Goal: Information Seeking & Learning: Check status

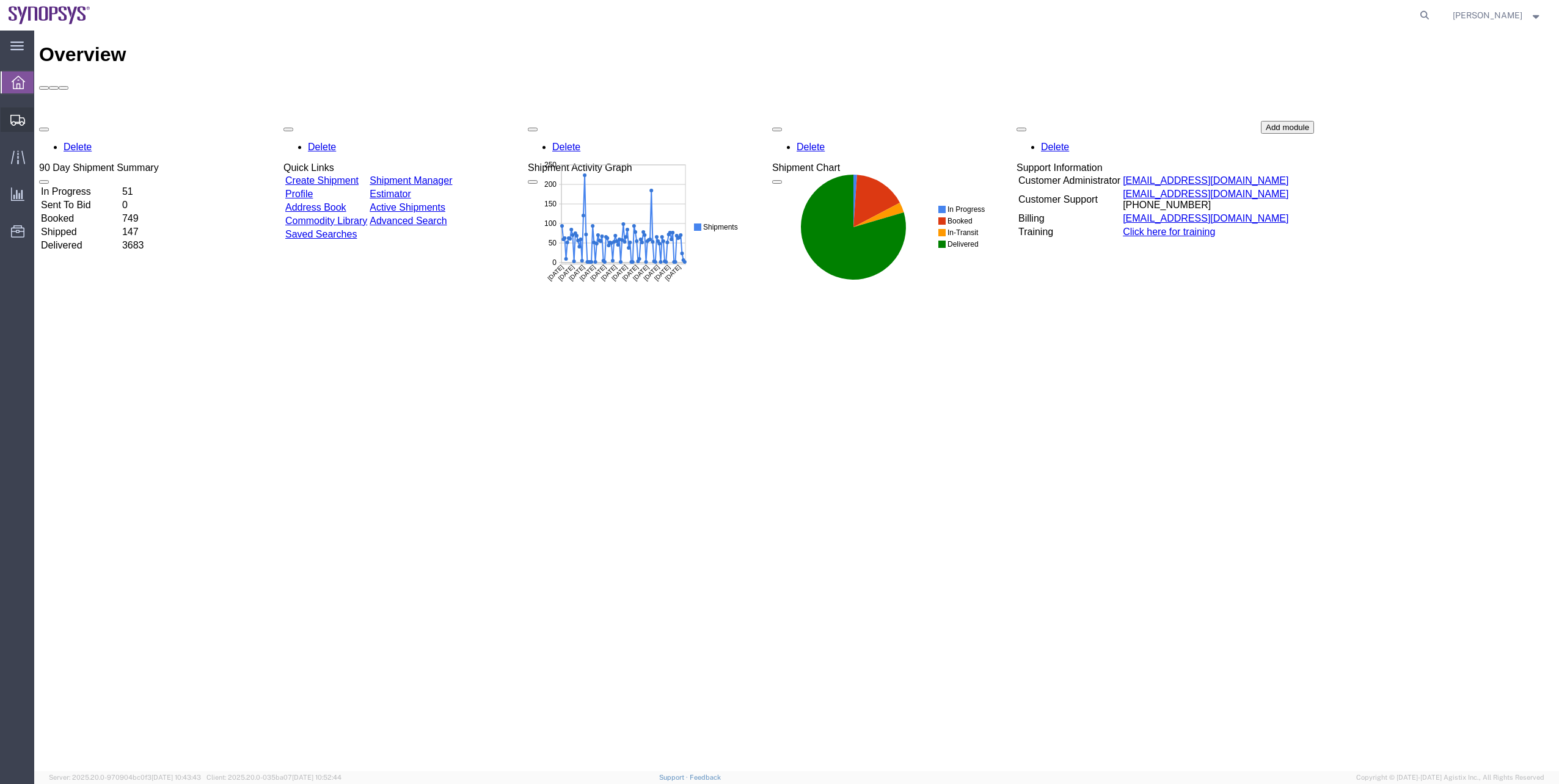
click at [0, 0] on span "Shipment Manager" at bounding box center [0, 0] width 0 height 0
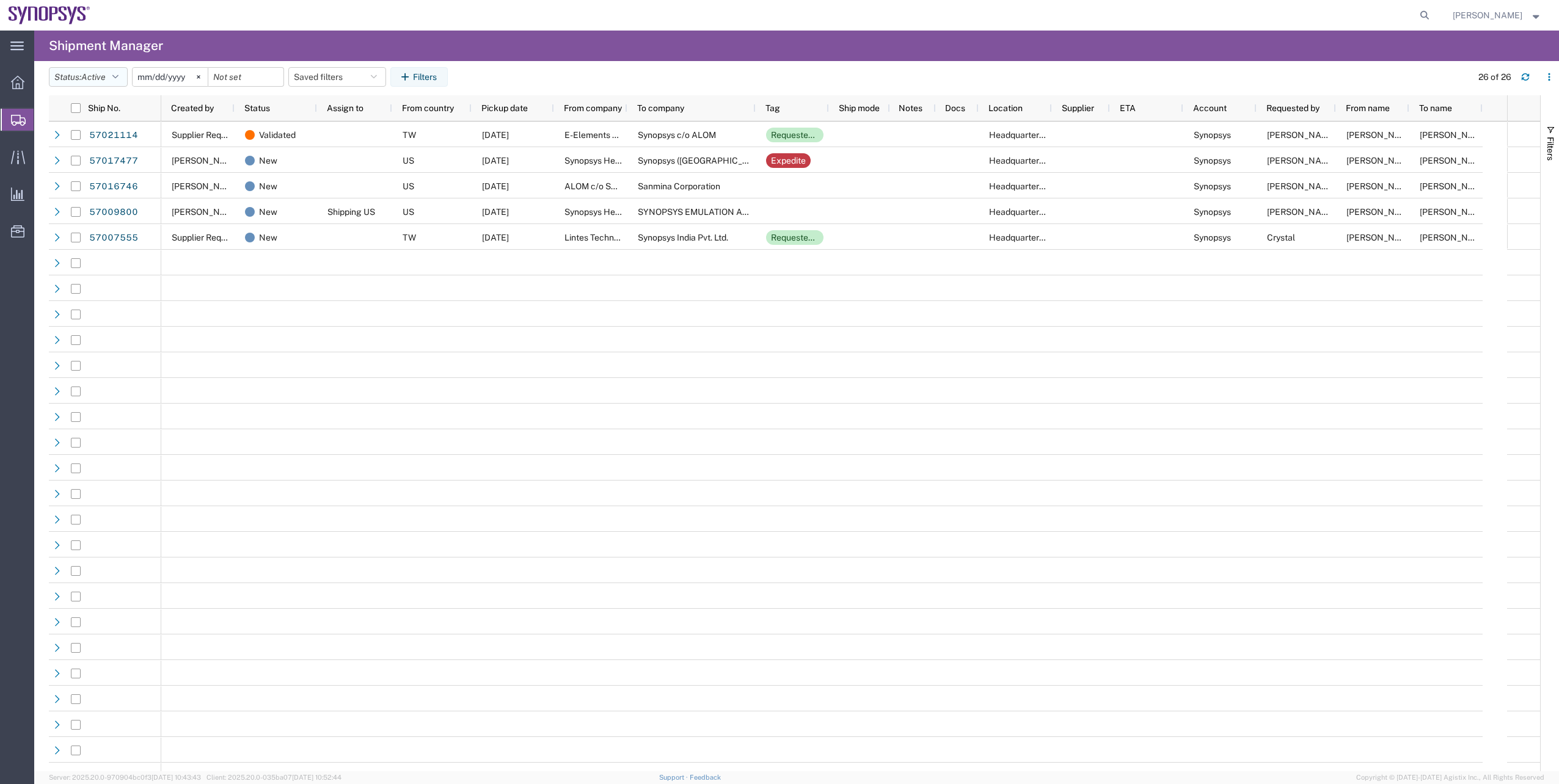
click at [105, 77] on span "Active" at bounding box center [94, 76] width 25 height 10
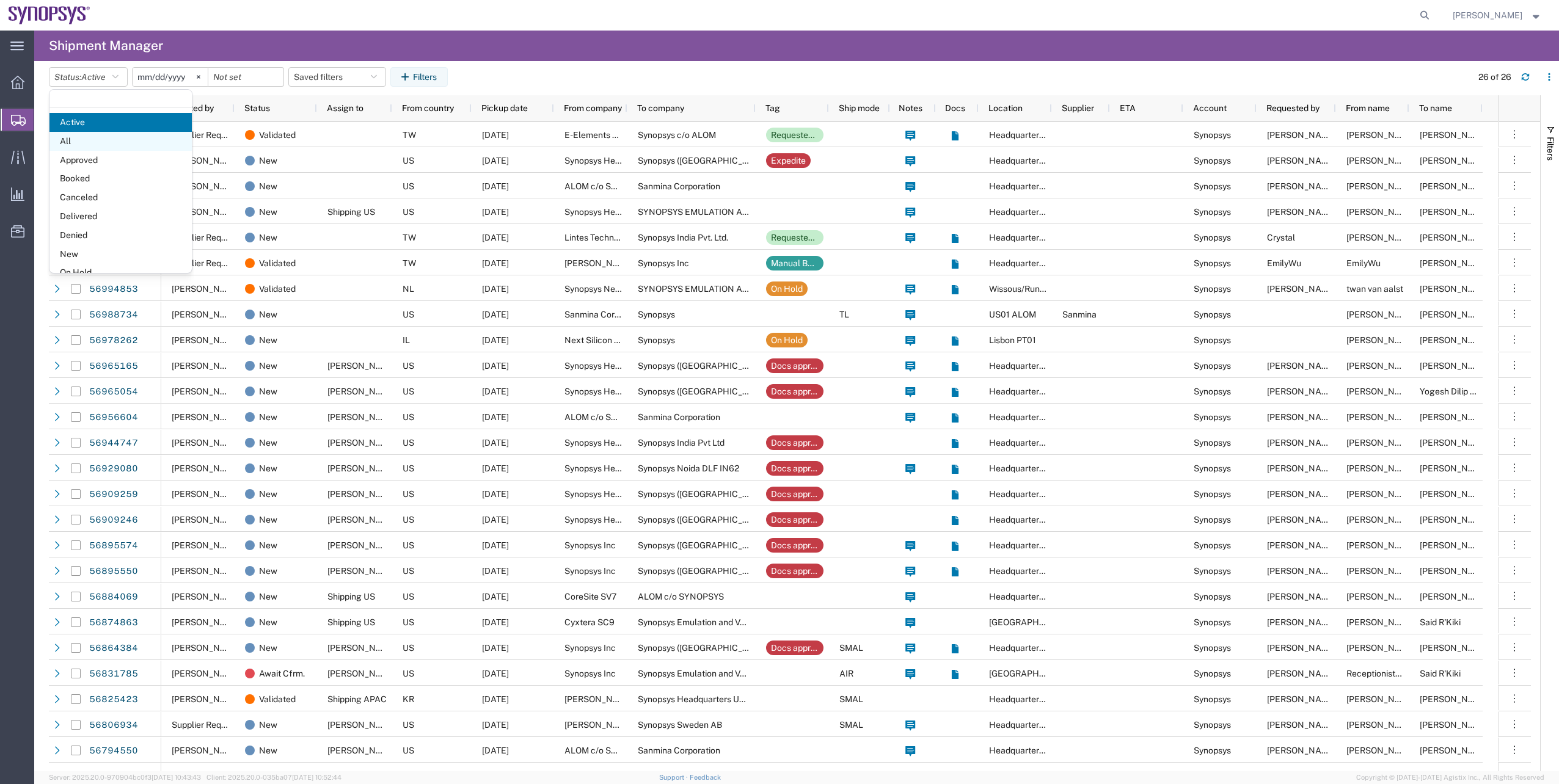
click at [110, 136] on span "All" at bounding box center [120, 141] width 142 height 19
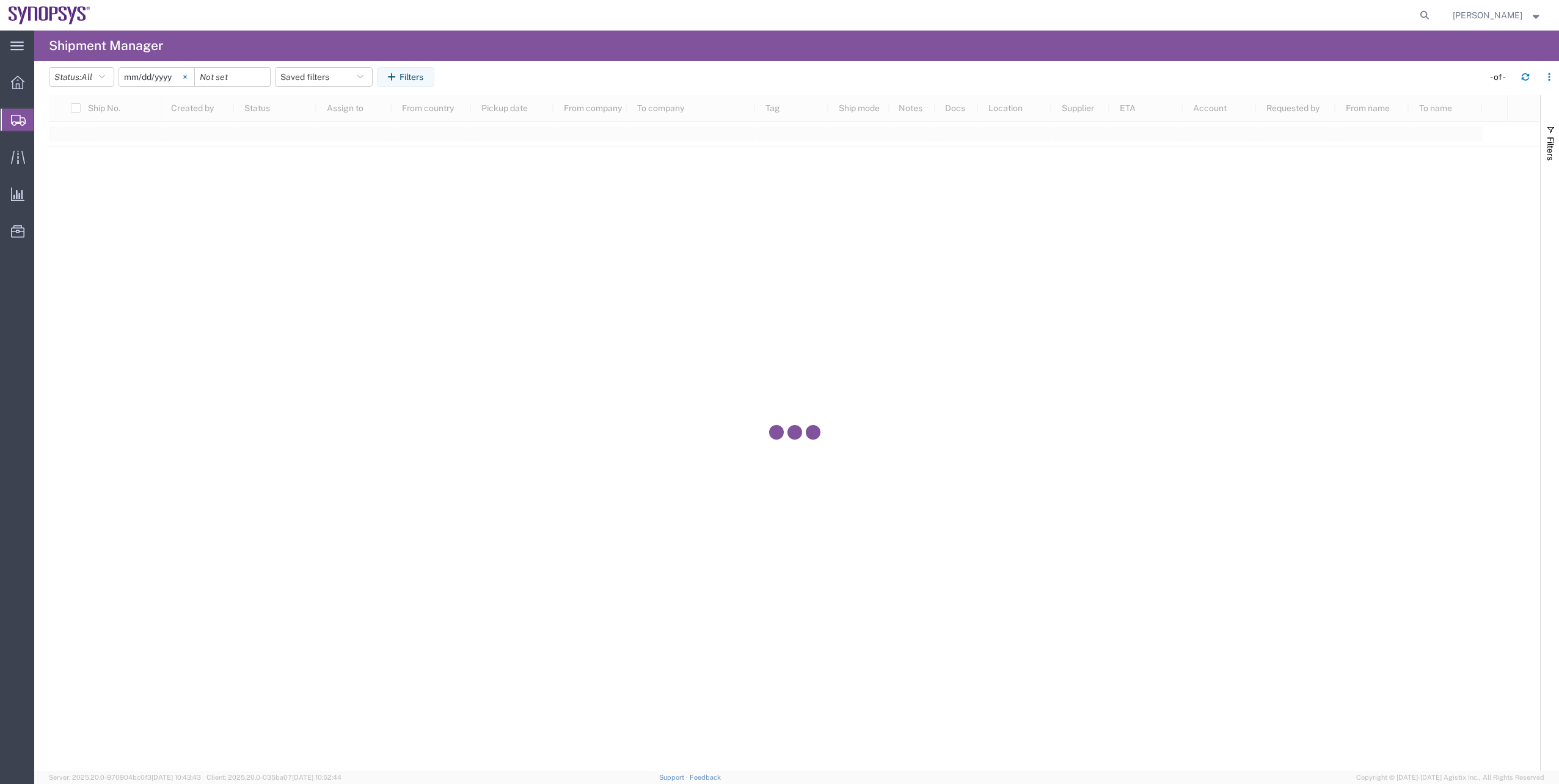
click at [192, 79] on svg-icon at bounding box center [185, 76] width 18 height 18
click at [420, 75] on button "Filters" at bounding box center [405, 77] width 57 height 19
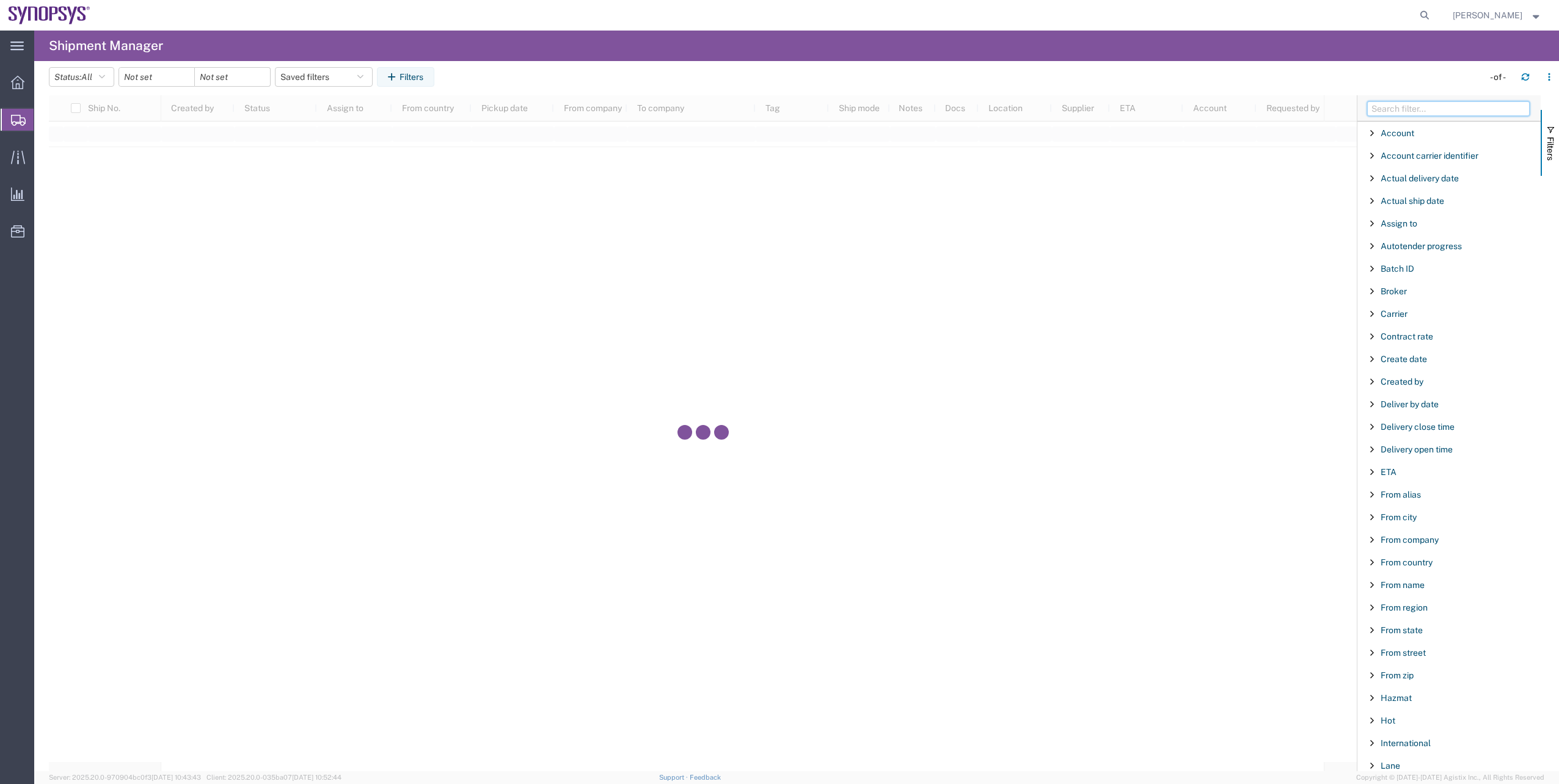
click at [1459, 106] on input "Filter Columns Input" at bounding box center [1448, 109] width 162 height 15
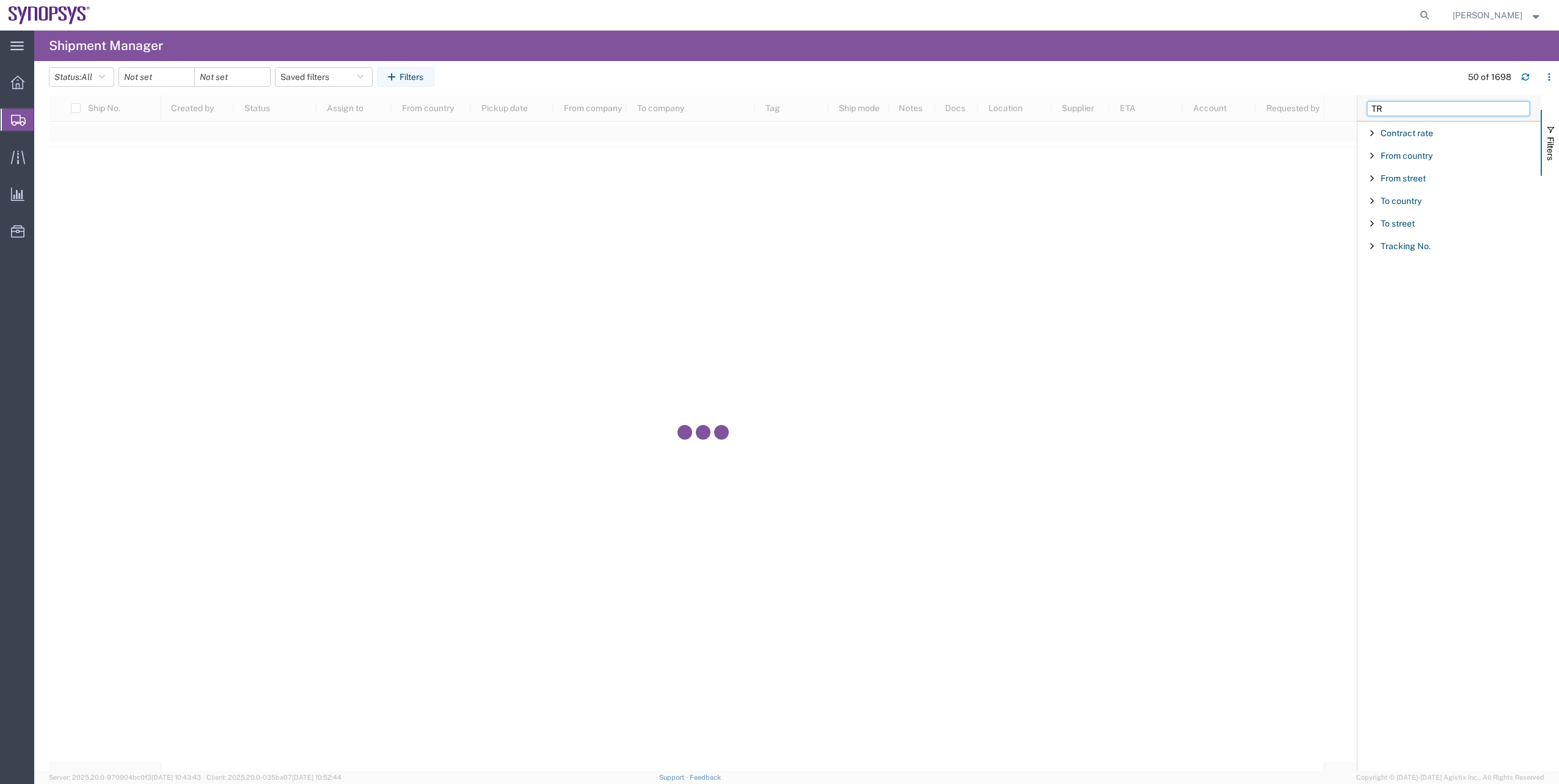
type input "TR"
click at [1401, 234] on div "Tracking No. Enabled Tracking No." at bounding box center [1448, 246] width 183 height 23
click at [1404, 247] on span "Tracking No." at bounding box center [1405, 246] width 50 height 10
type input "392604033106"
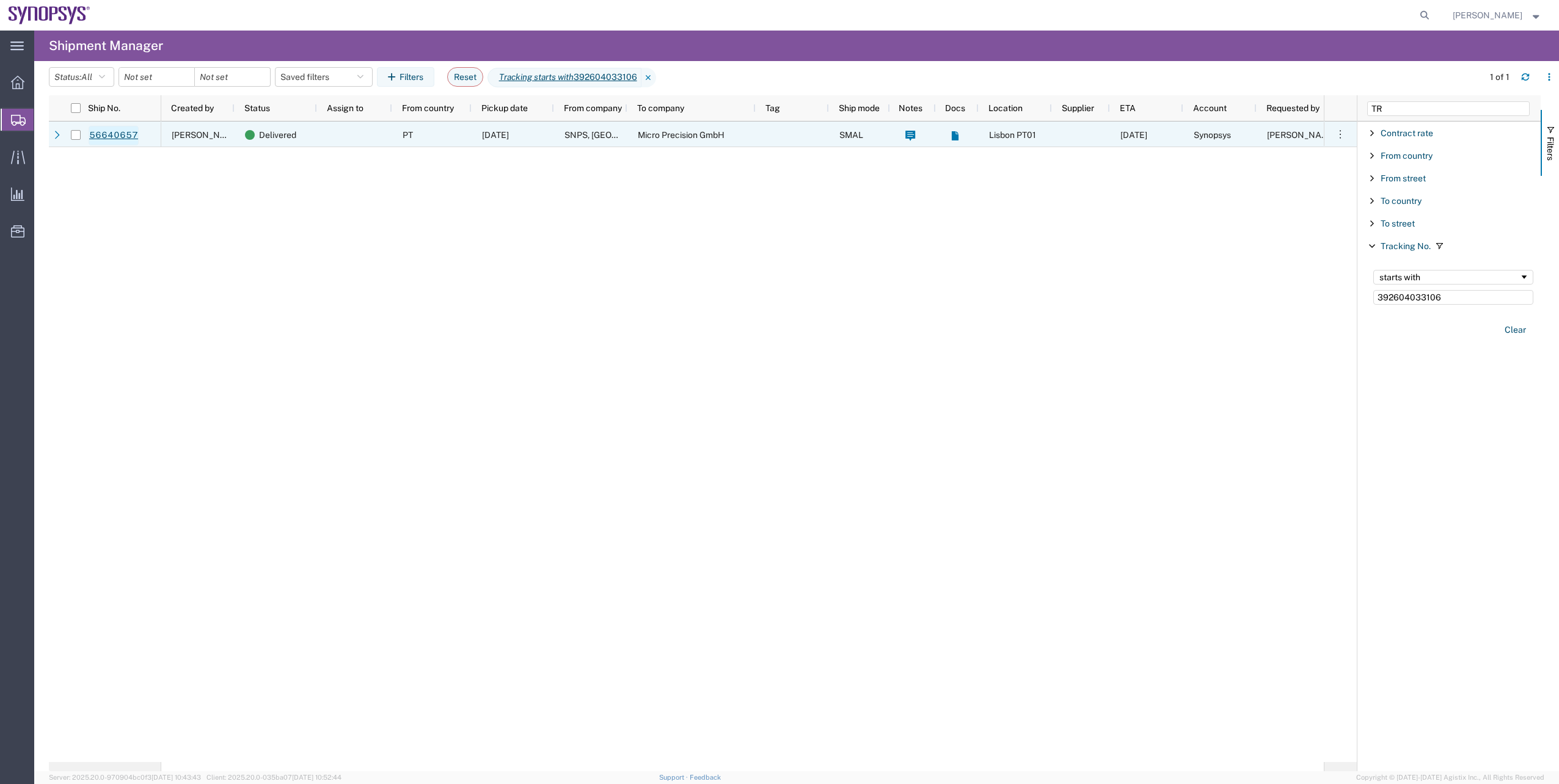
click at [122, 130] on link "56640657" at bounding box center [113, 135] width 50 height 19
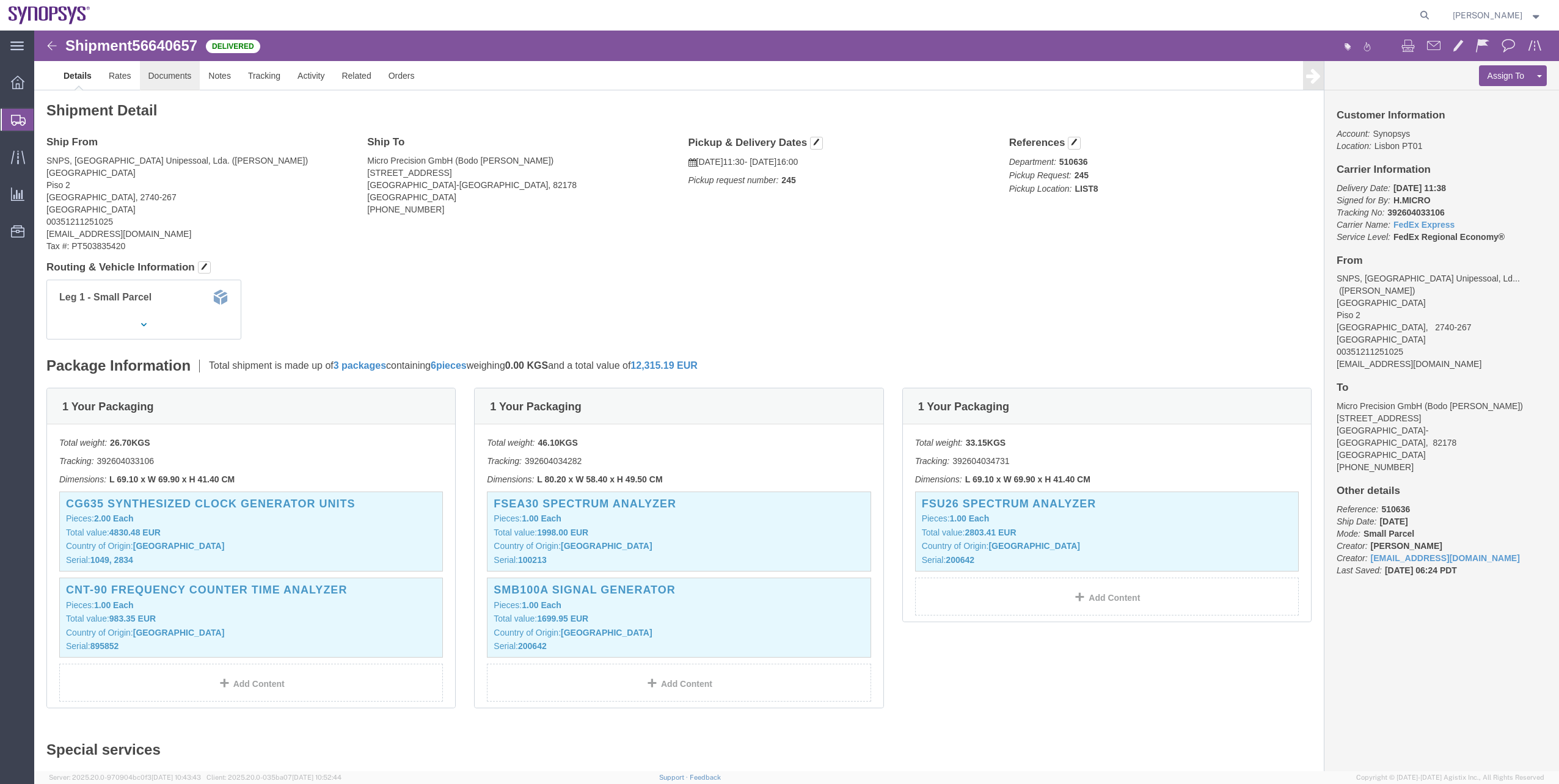
click link "Documents"
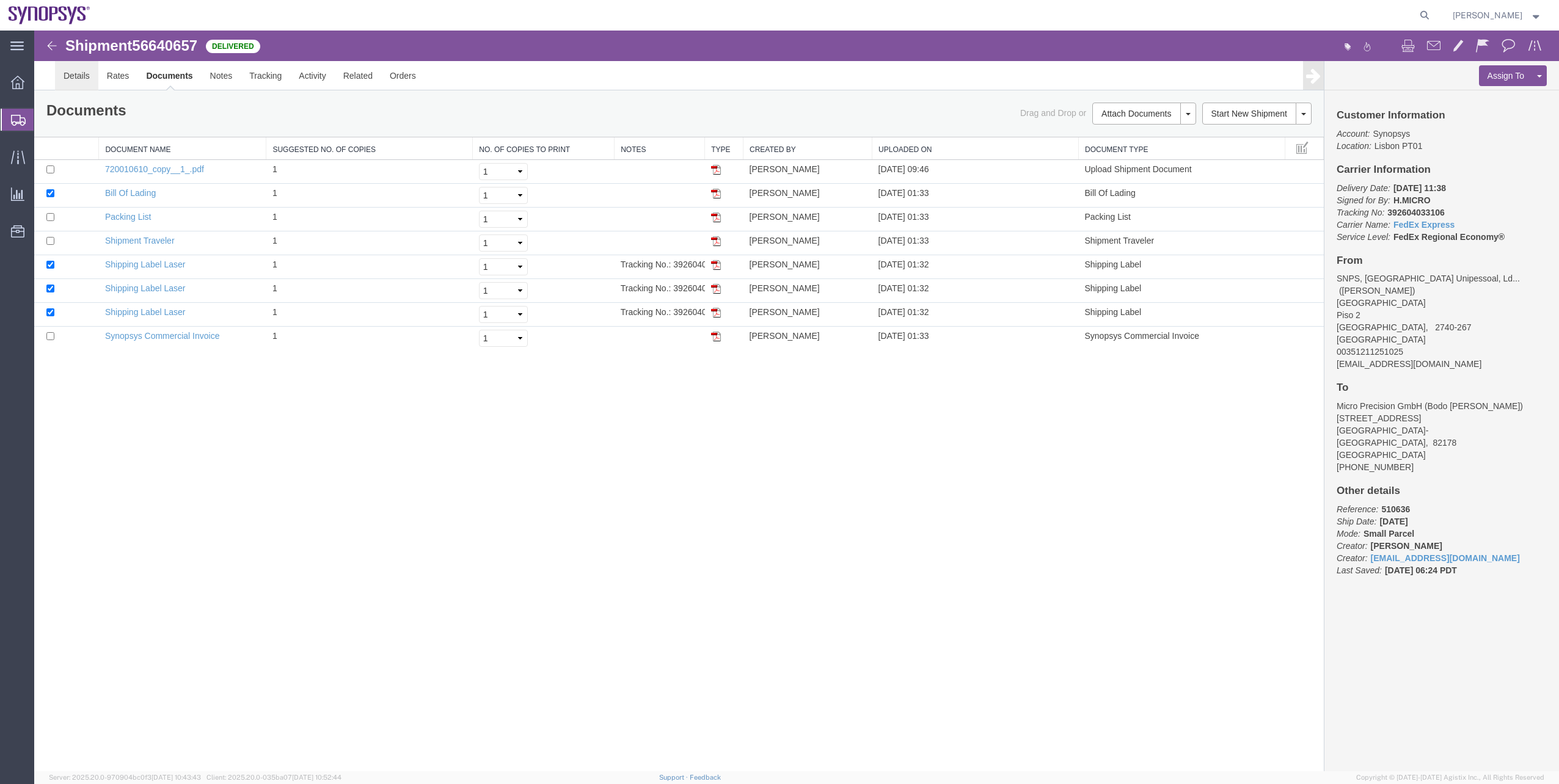
click at [85, 69] on link "Details" at bounding box center [76, 75] width 43 height 29
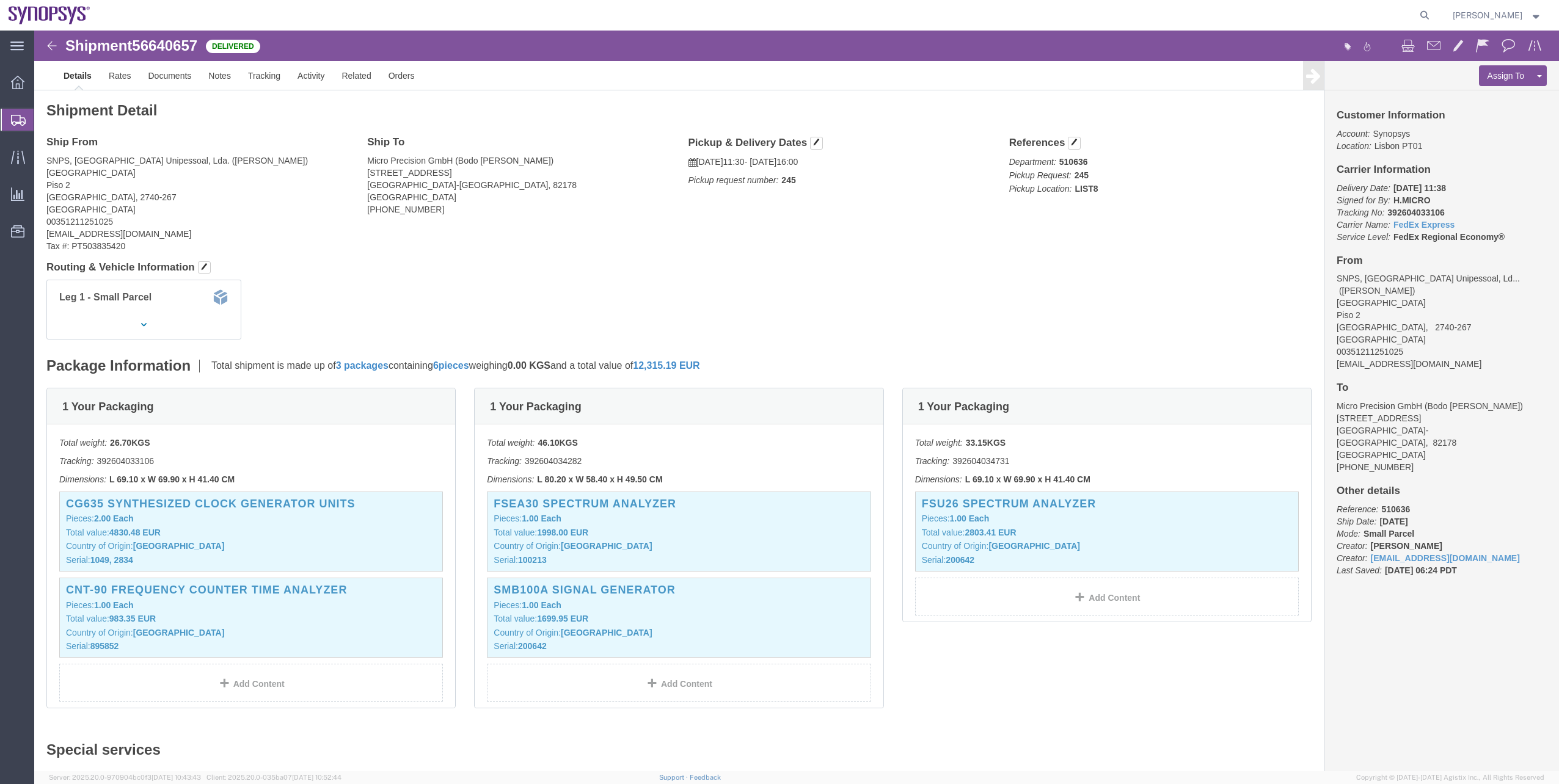
click span "56640657"
copy span "56640657"
click img
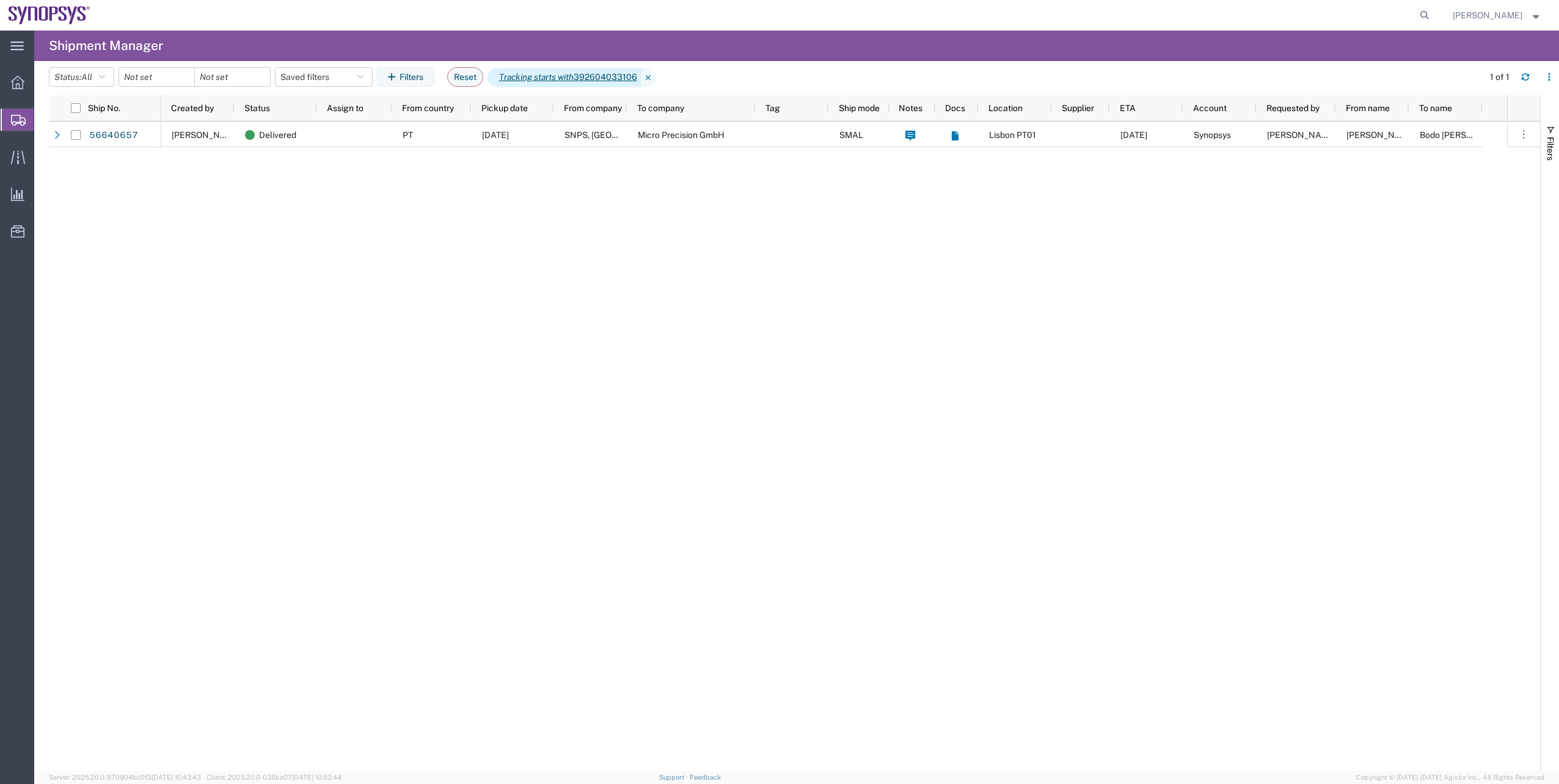
click at [582, 80] on span "Tracking starts with 392604033106" at bounding box center [564, 77] width 154 height 19
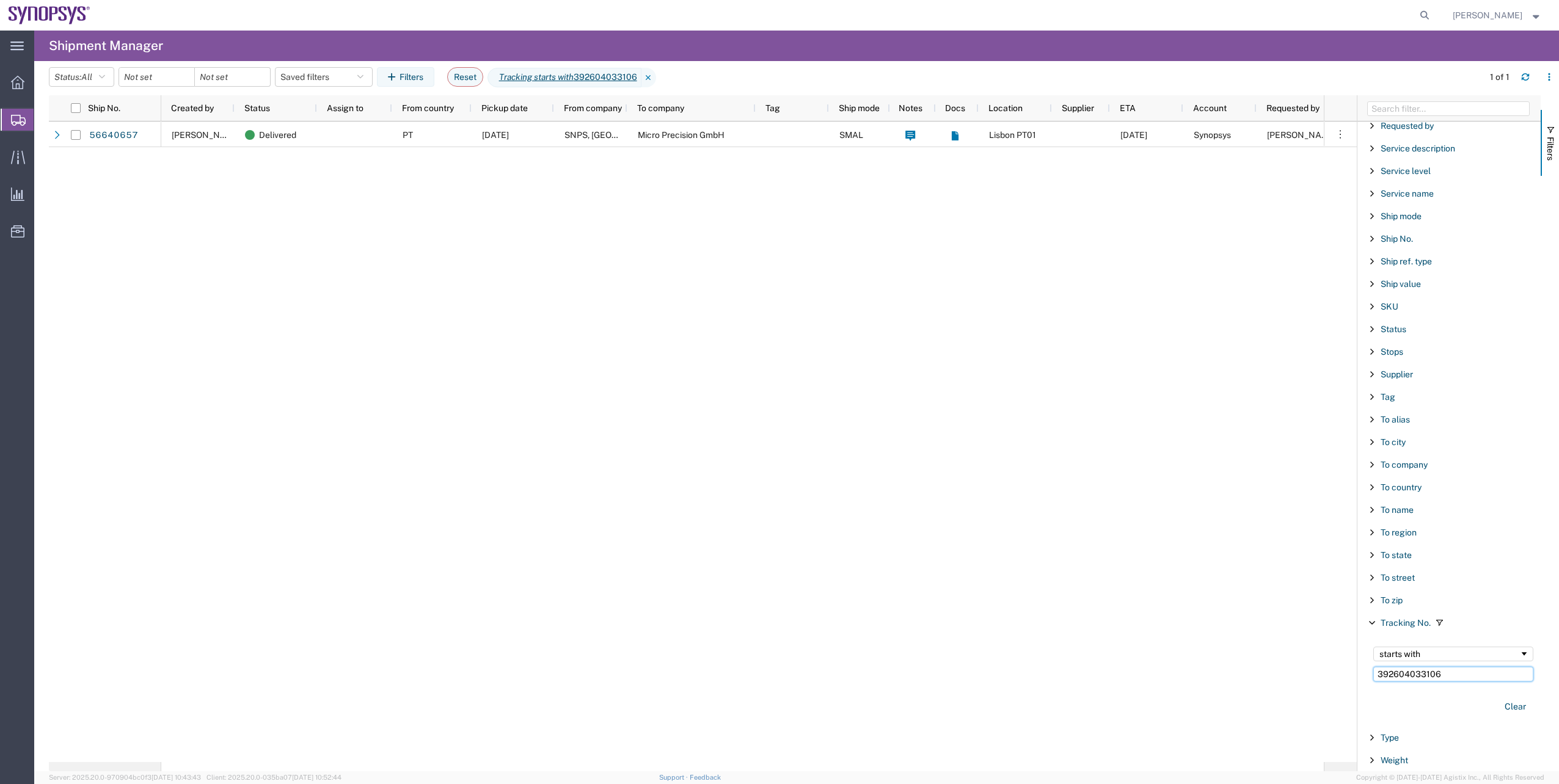
drag, startPoint x: 1453, startPoint y: 678, endPoint x: 1367, endPoint y: 686, distance: 86.4
click at [1367, 686] on div "starts with 392604033106" at bounding box center [1453, 664] width 175 height 49
paste input "710010629"
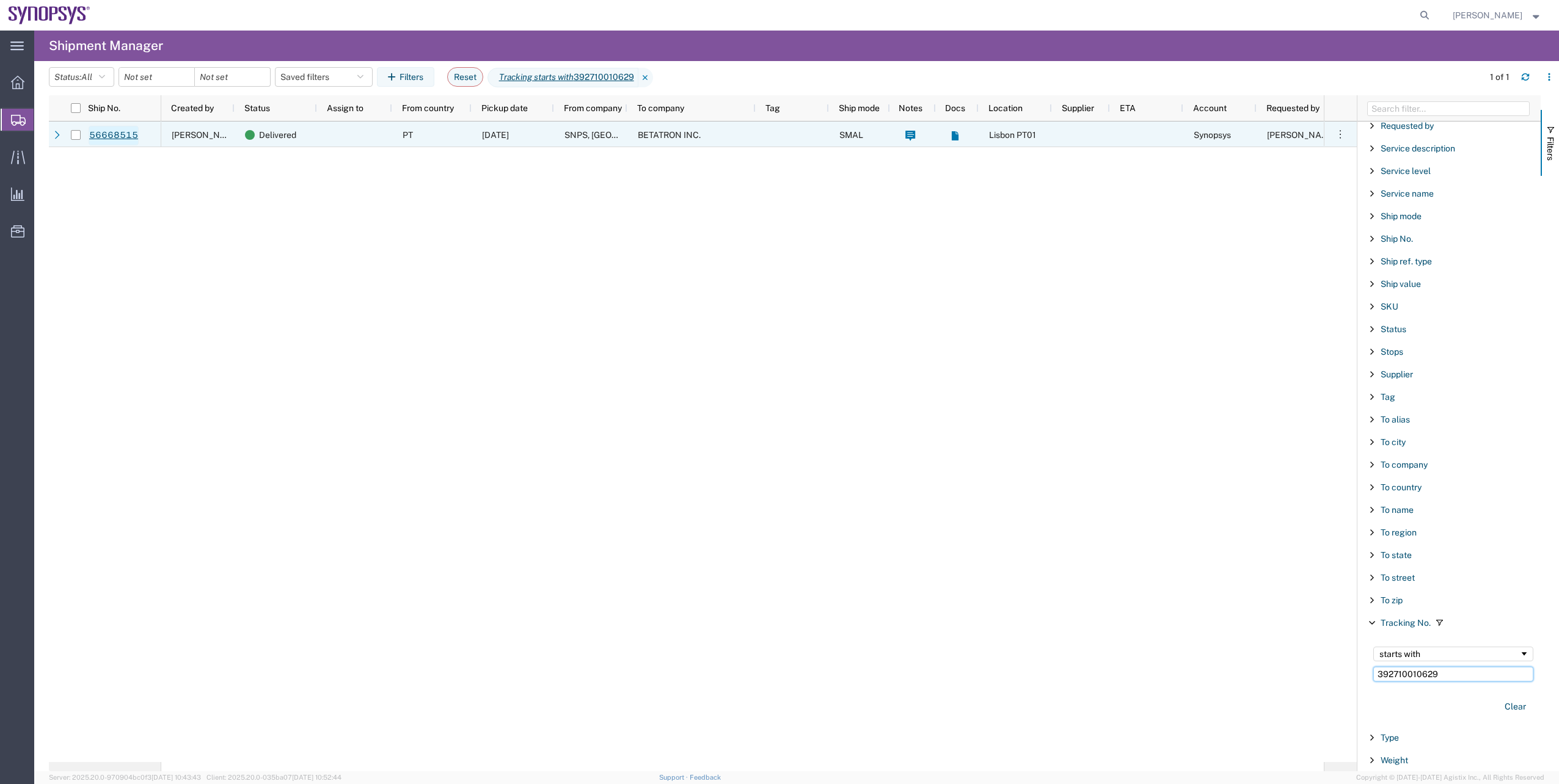
type input "392710010629"
click at [136, 133] on link "56668515" at bounding box center [113, 135] width 50 height 19
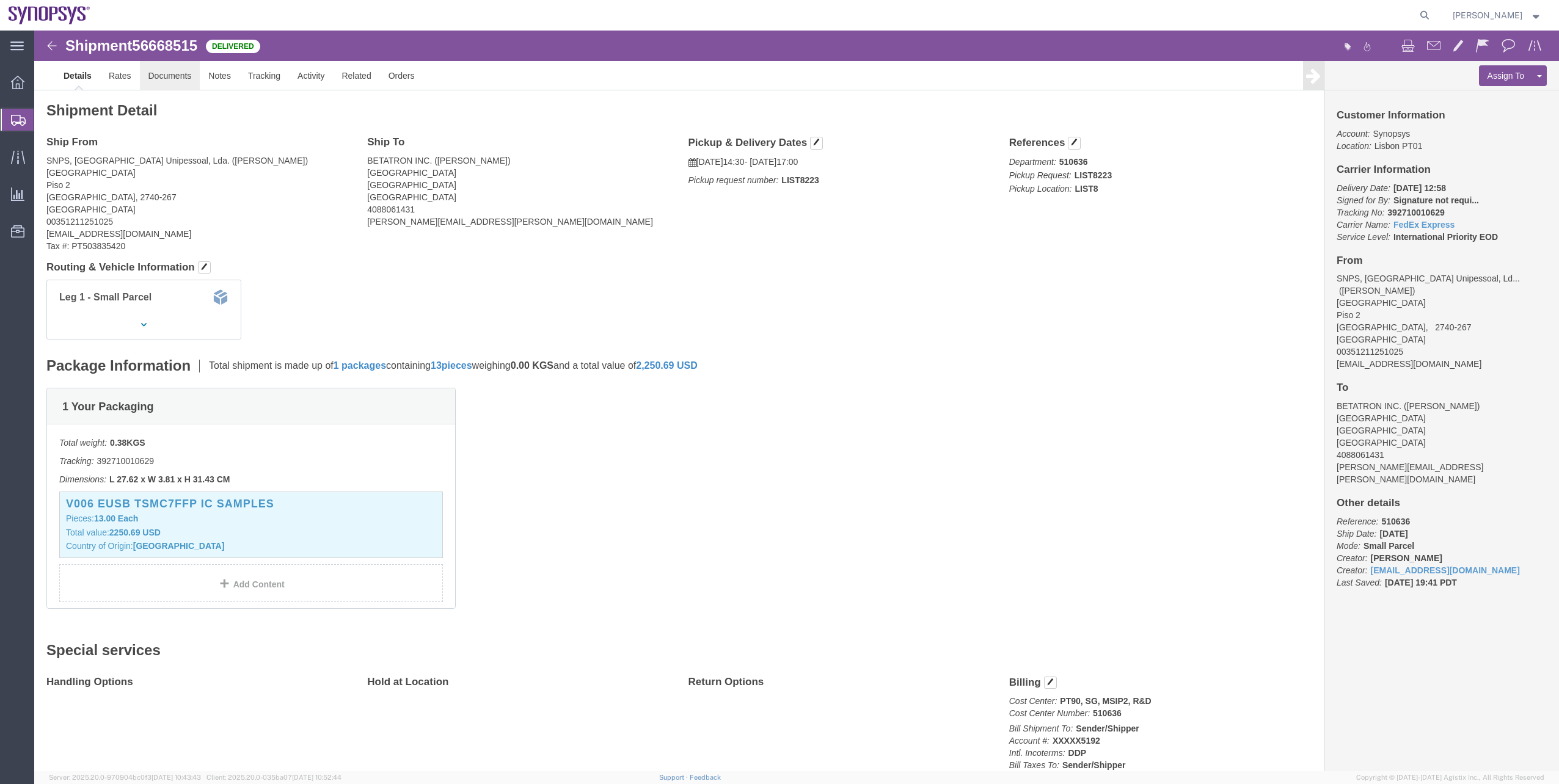
click link "Documents"
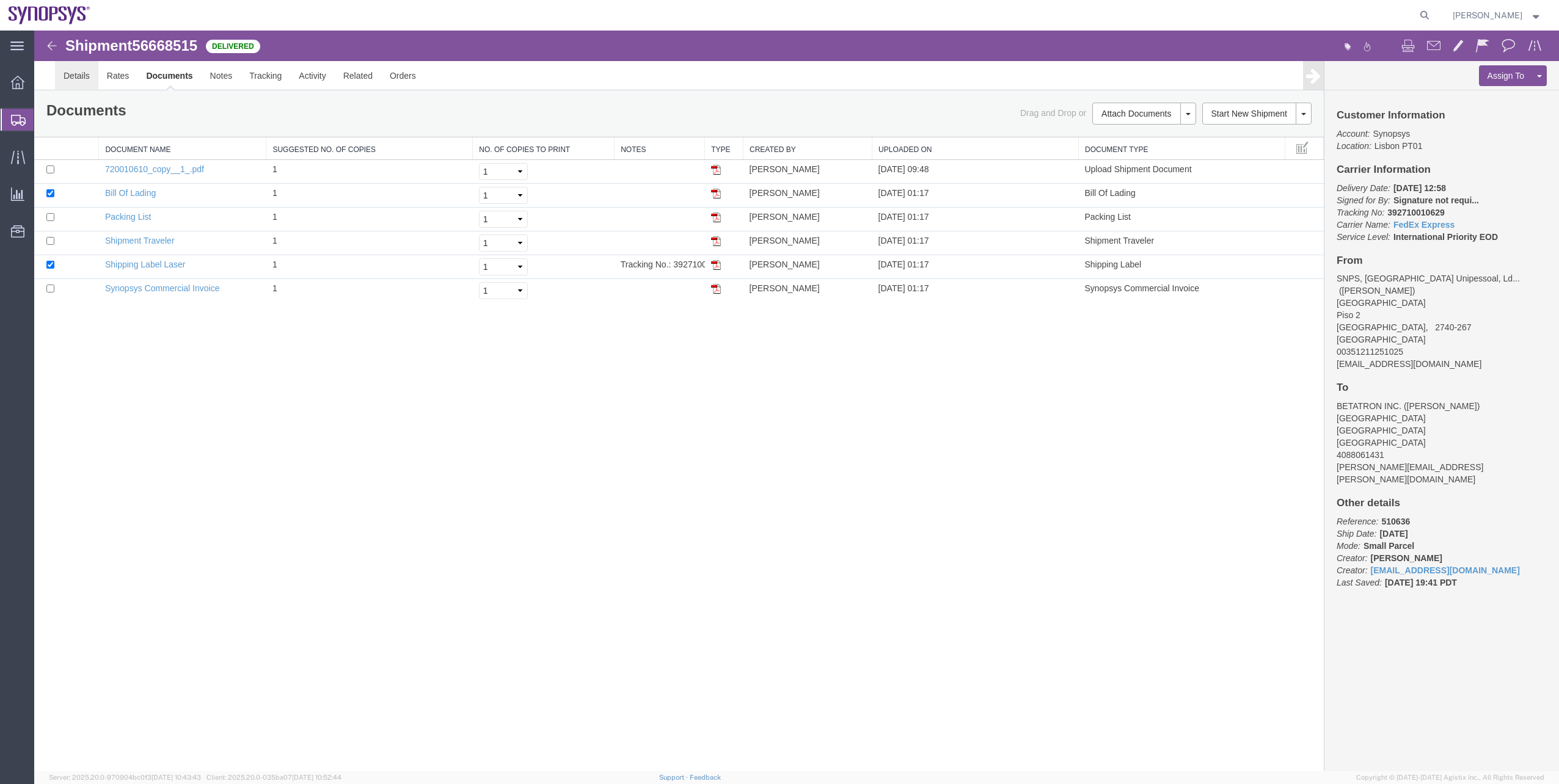
click at [75, 83] on link "Details" at bounding box center [76, 75] width 43 height 29
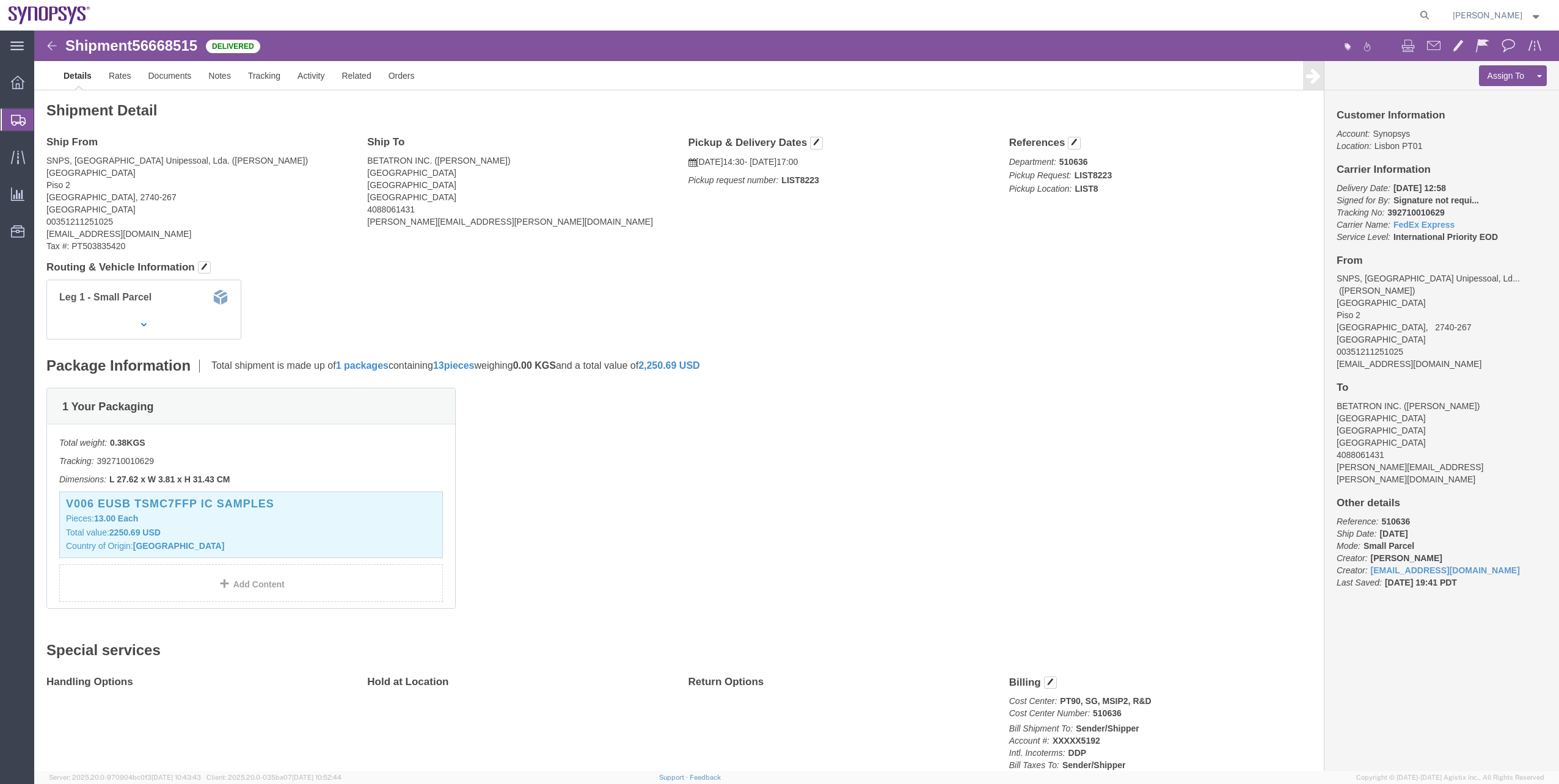
click span "56668515"
copy span "56668515"
click at [0, 0] on span "Shipment Manager" at bounding box center [0, 0] width 0 height 0
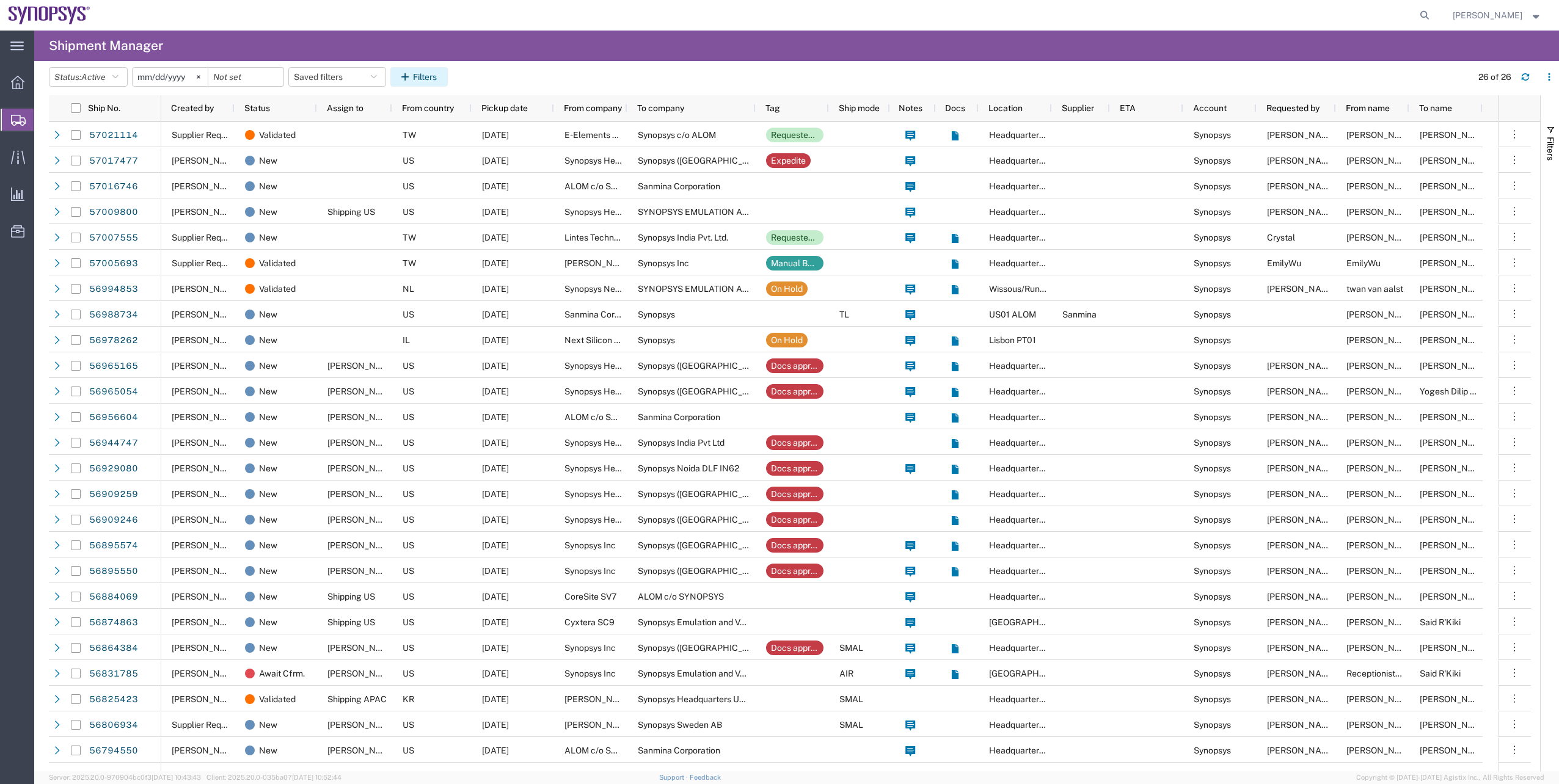
click at [409, 75] on icon "button" at bounding box center [406, 77] width 11 height 9
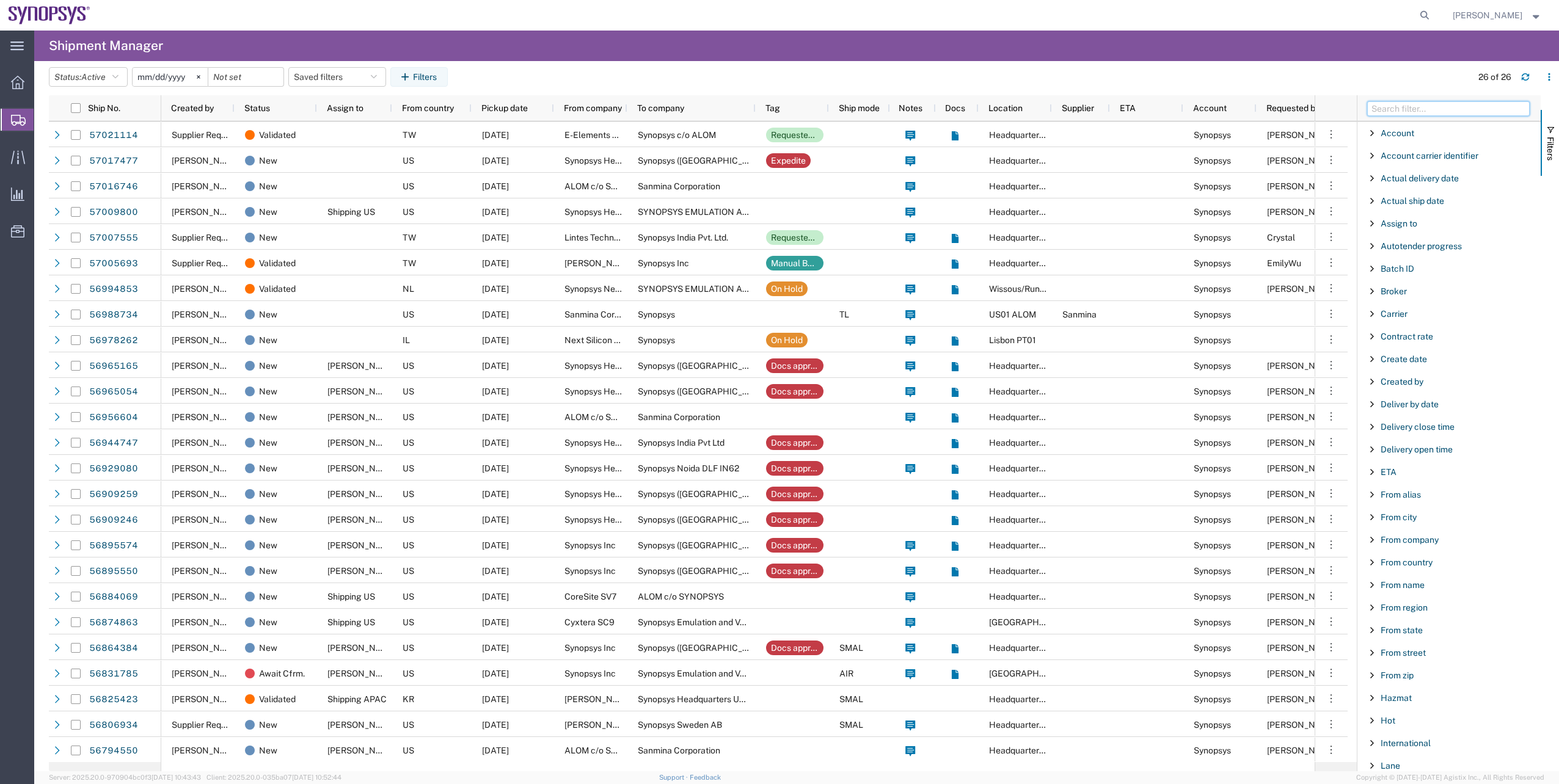
click at [1380, 113] on input "Filter Columns Input" at bounding box center [1448, 109] width 162 height 15
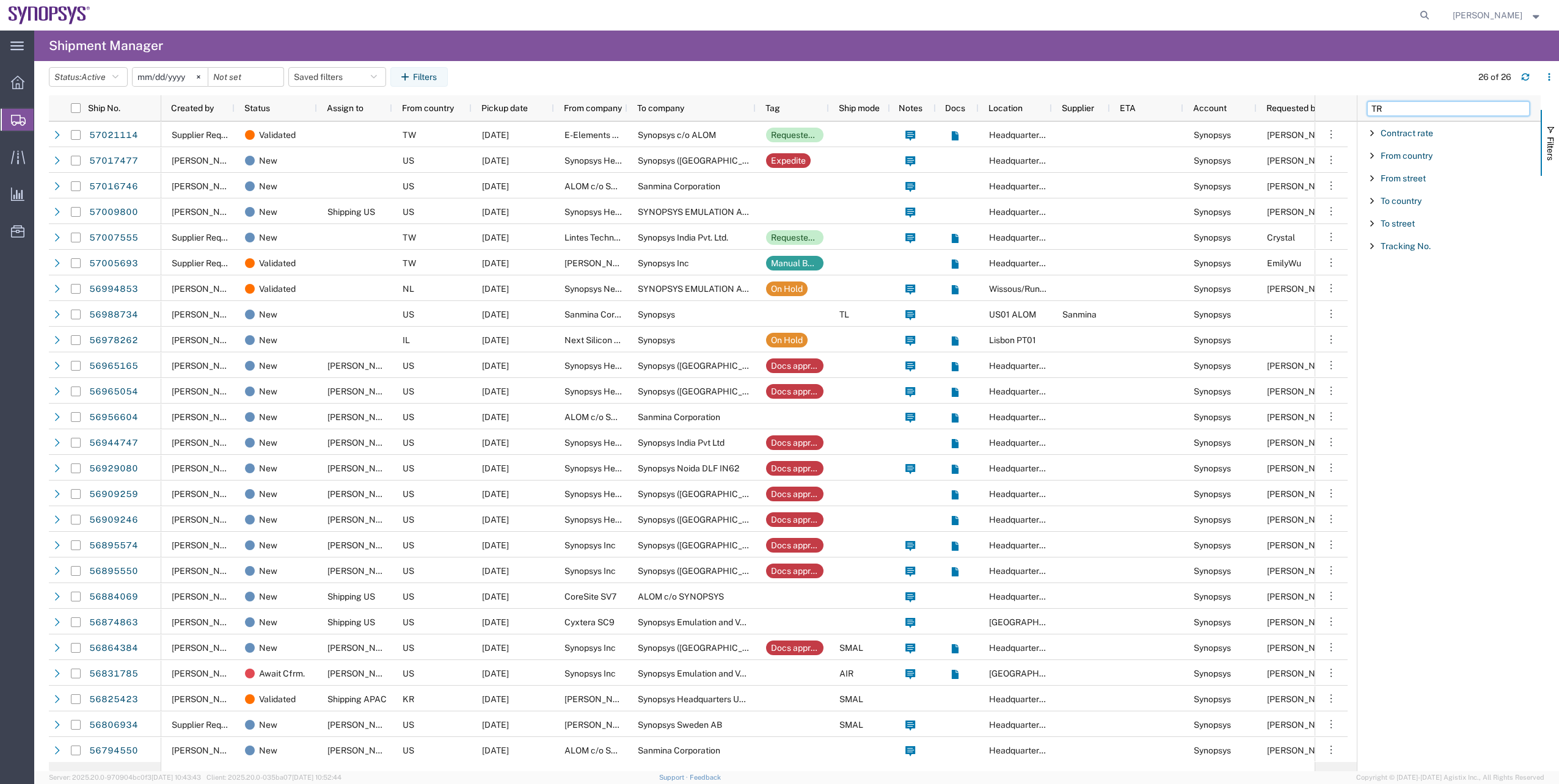
type input "TR"
click at [1415, 240] on div "Tracking No." at bounding box center [1448, 246] width 183 height 22
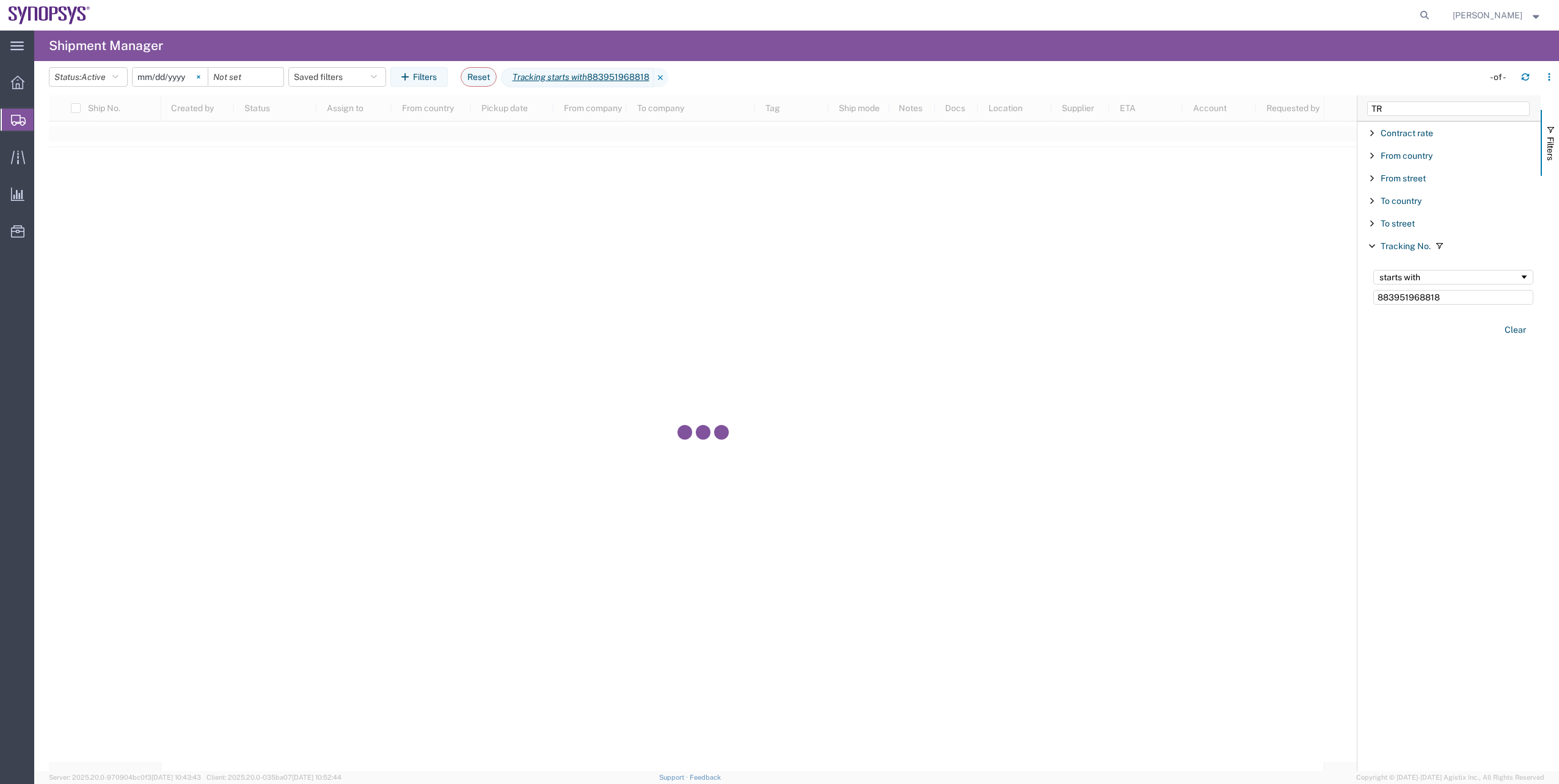
type input "883951968818"
click at [206, 74] on svg-icon at bounding box center [198, 76] width 18 height 18
click at [55, 75] on button "Status: Active" at bounding box center [89, 77] width 79 height 19
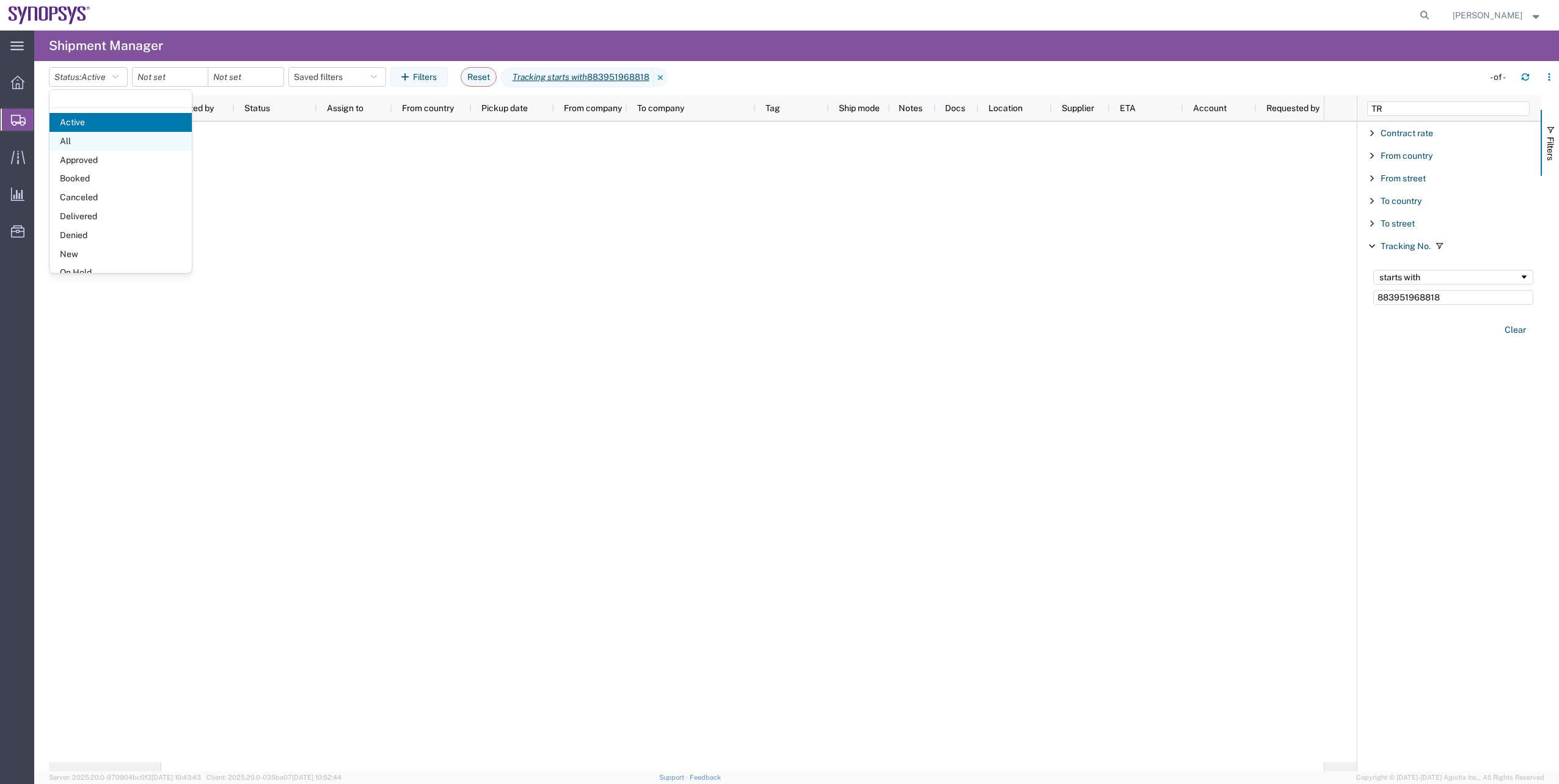
click at [83, 139] on span "All" at bounding box center [120, 141] width 142 height 19
click at [0, 0] on span "Shipment Manager" at bounding box center [0, 0] width 0 height 0
click at [92, 72] on span "All" at bounding box center [87, 76] width 11 height 10
click at [114, 137] on span "All" at bounding box center [120, 141] width 142 height 19
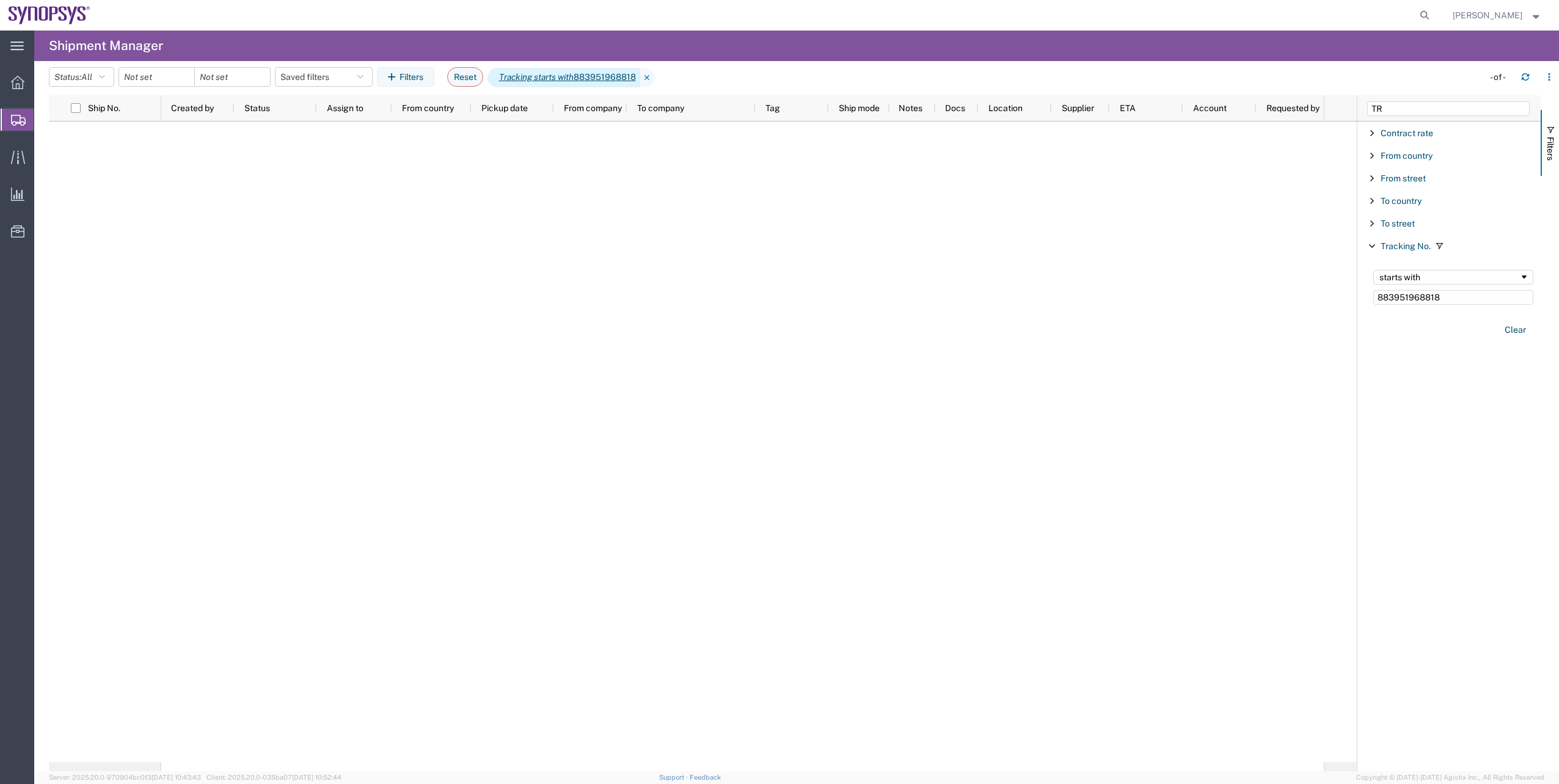
click at [544, 75] on icon "Tracking starts with" at bounding box center [536, 77] width 75 height 13
click at [654, 82] on icon at bounding box center [647, 77] width 15 height 19
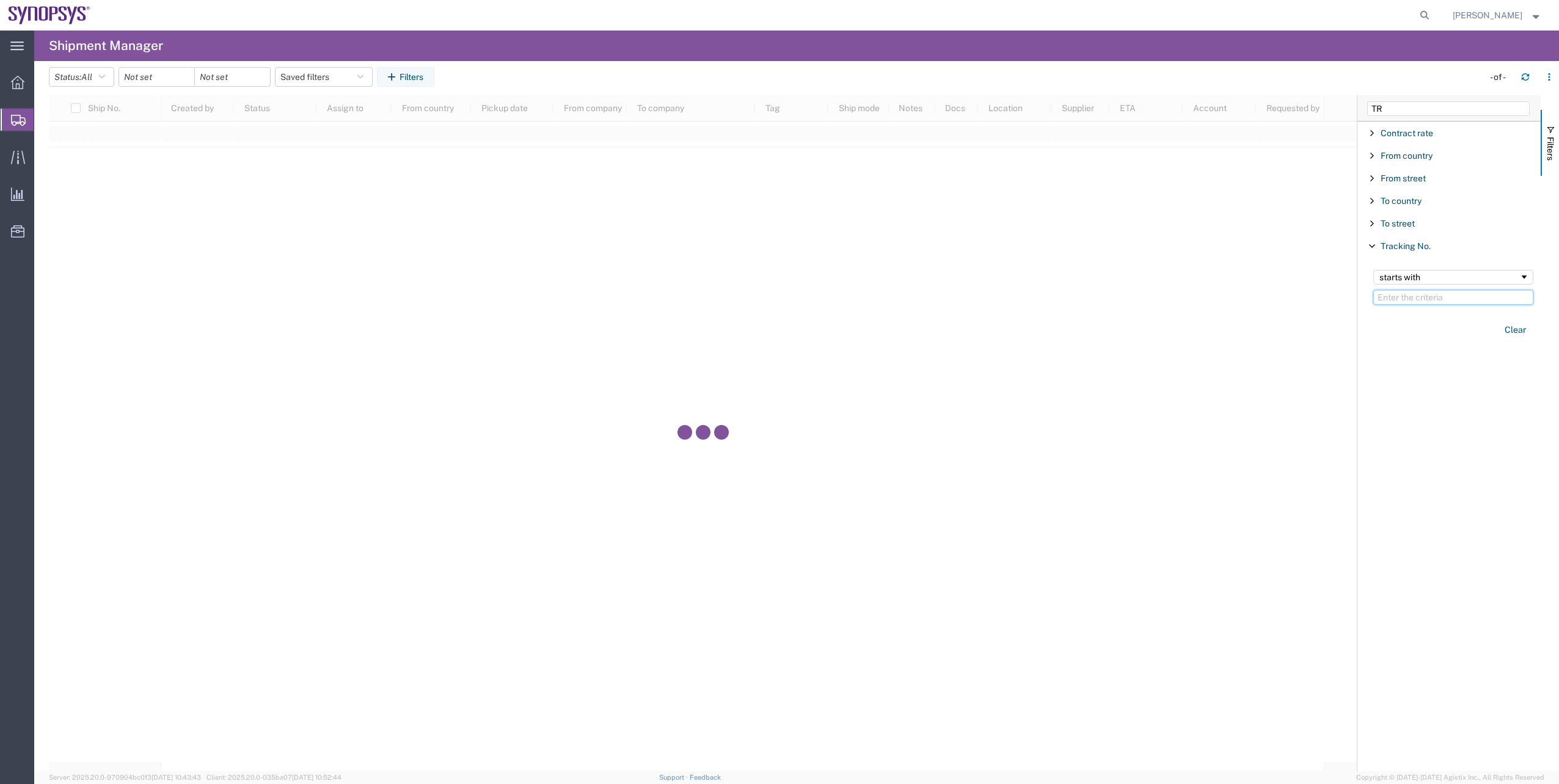
click at [1448, 296] on input "Filter Value" at bounding box center [1453, 297] width 160 height 15
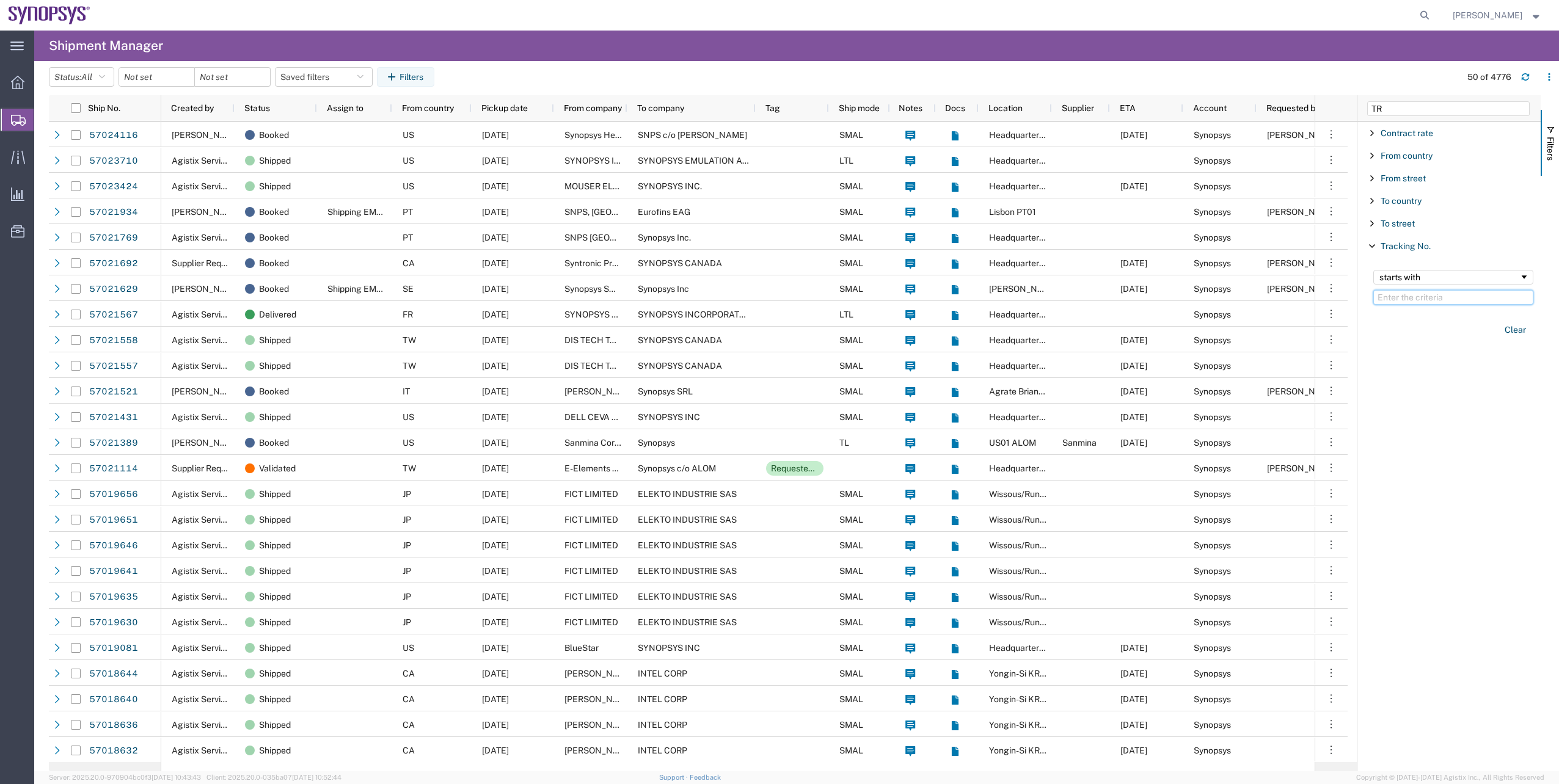
paste input "884011526430"
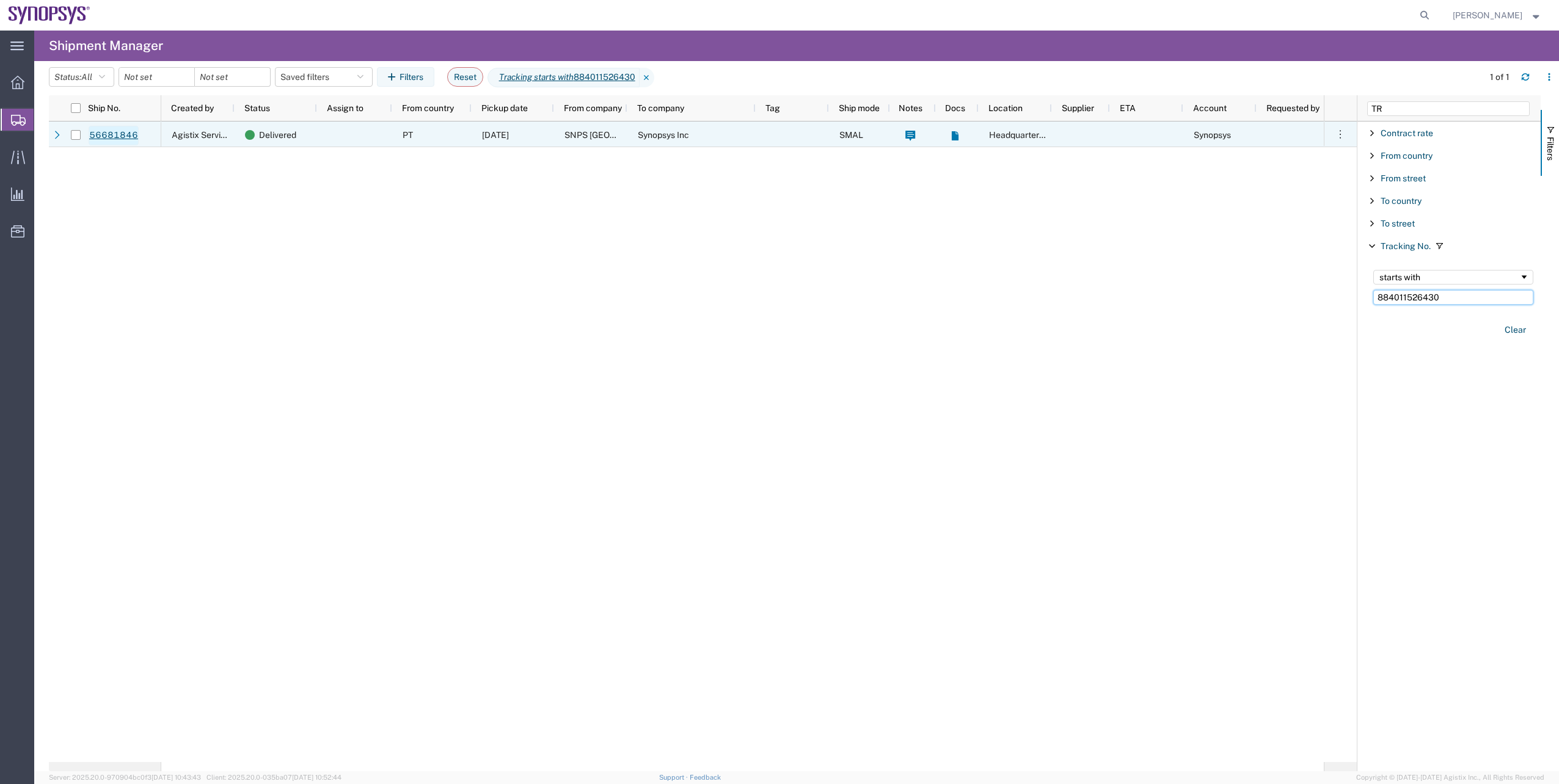
type input "884011526430"
click at [111, 139] on link "56681846" at bounding box center [113, 135] width 50 height 19
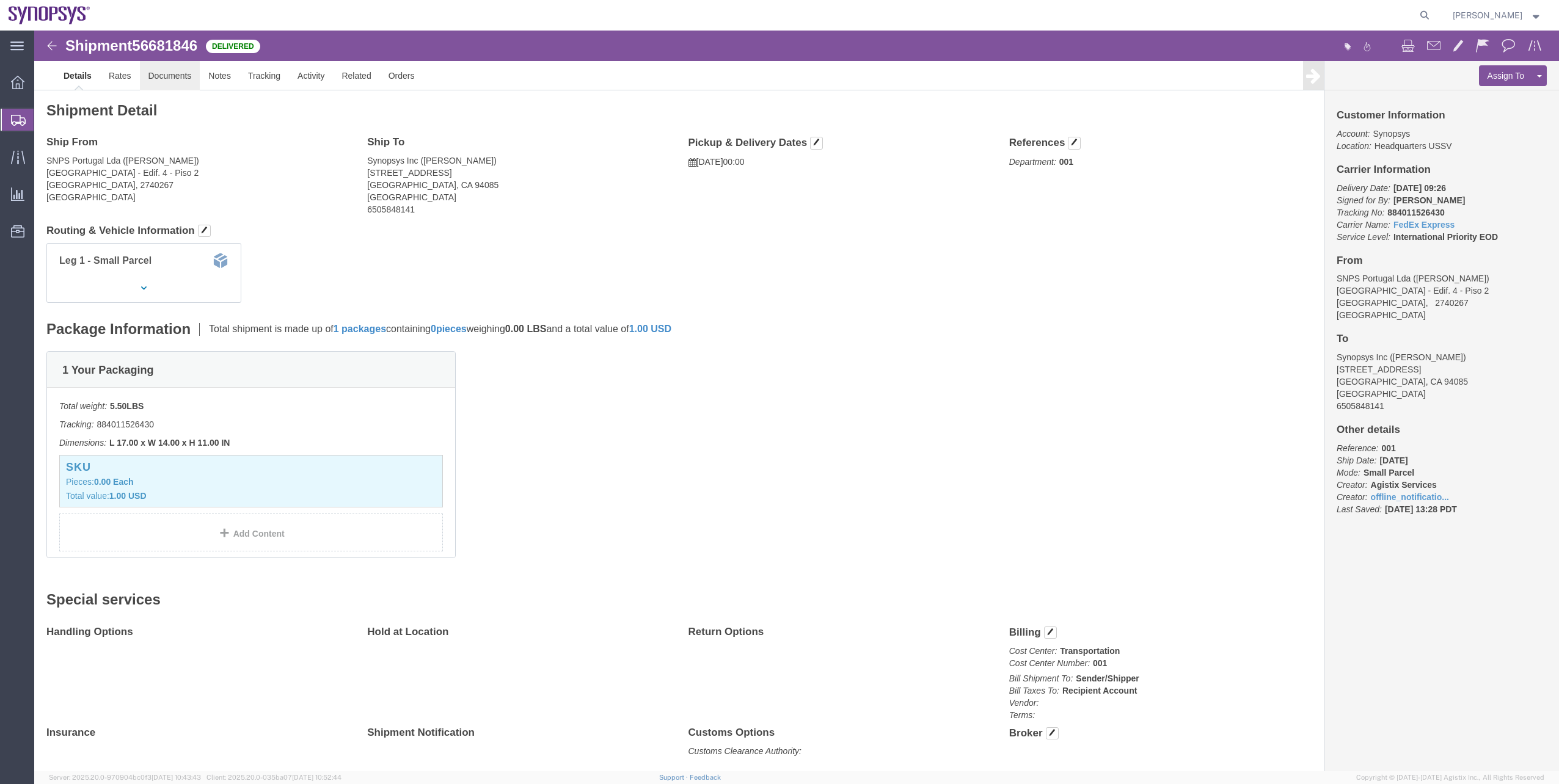
click link "Documents"
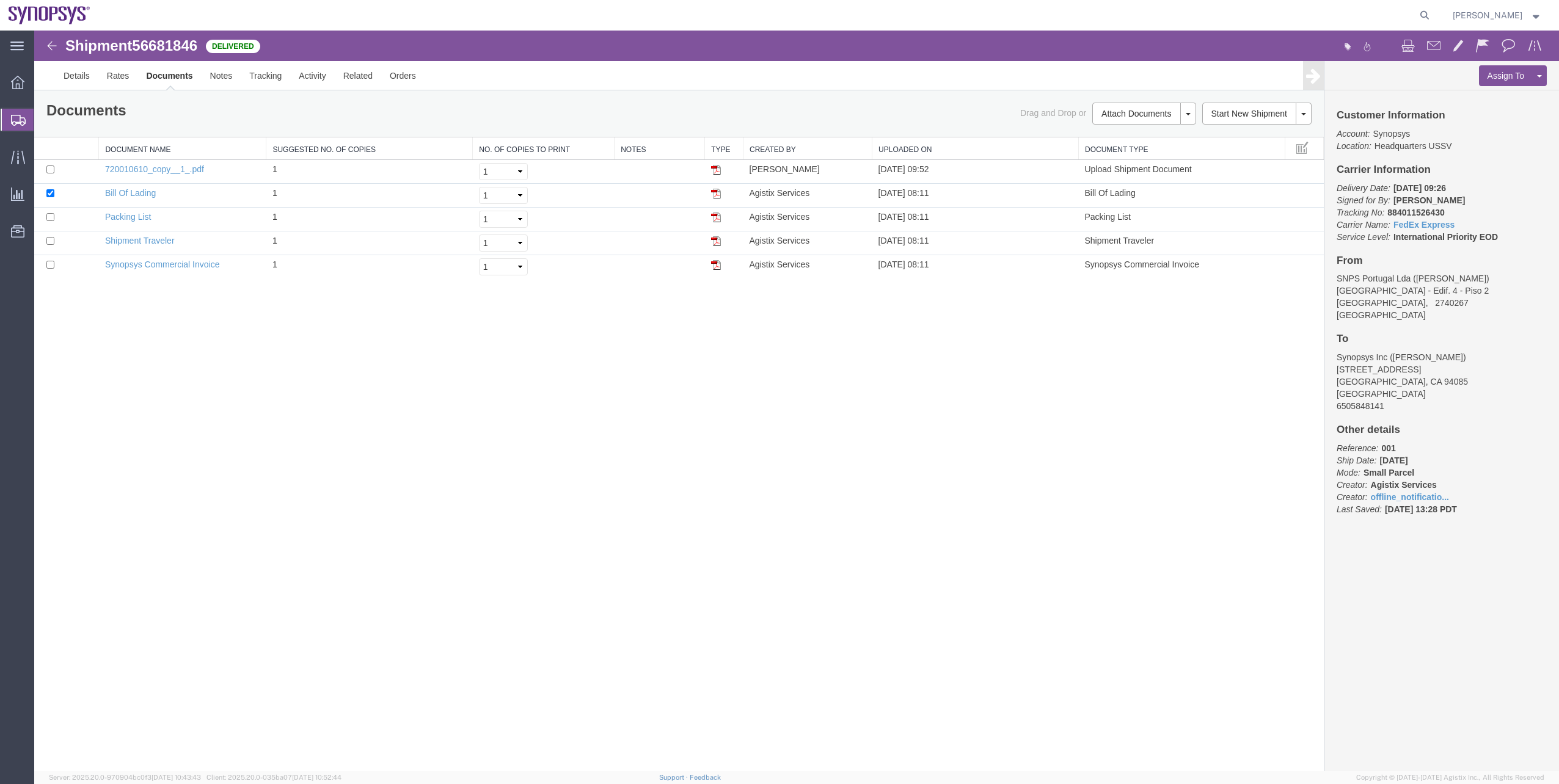
click at [170, 41] on span "56681846" at bounding box center [164, 45] width 65 height 17
copy span "56681846"
click at [0, 0] on span "Shipment Manager" at bounding box center [0, 0] width 0 height 0
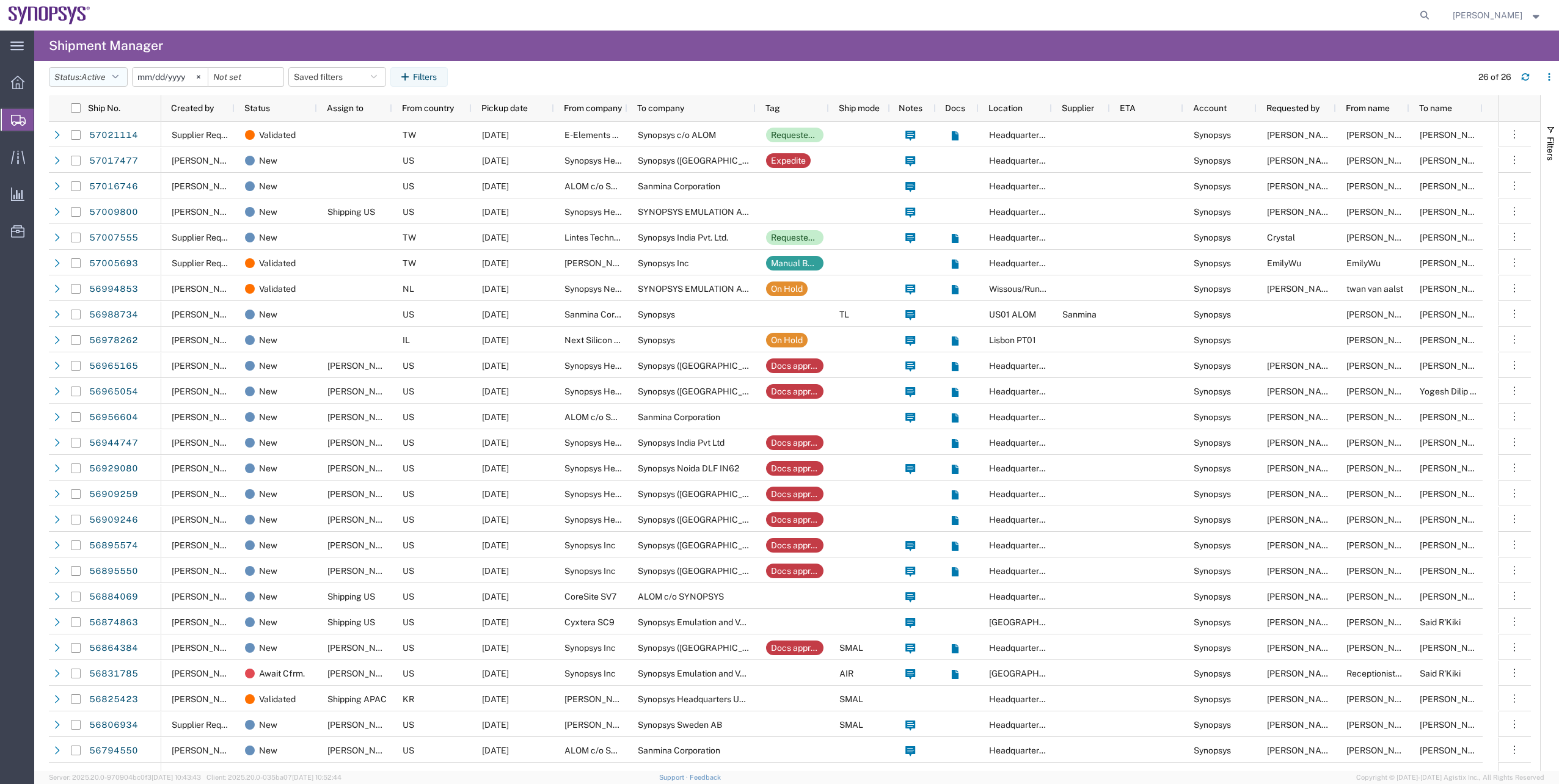
click at [118, 80] on icon "button" at bounding box center [115, 77] width 6 height 9
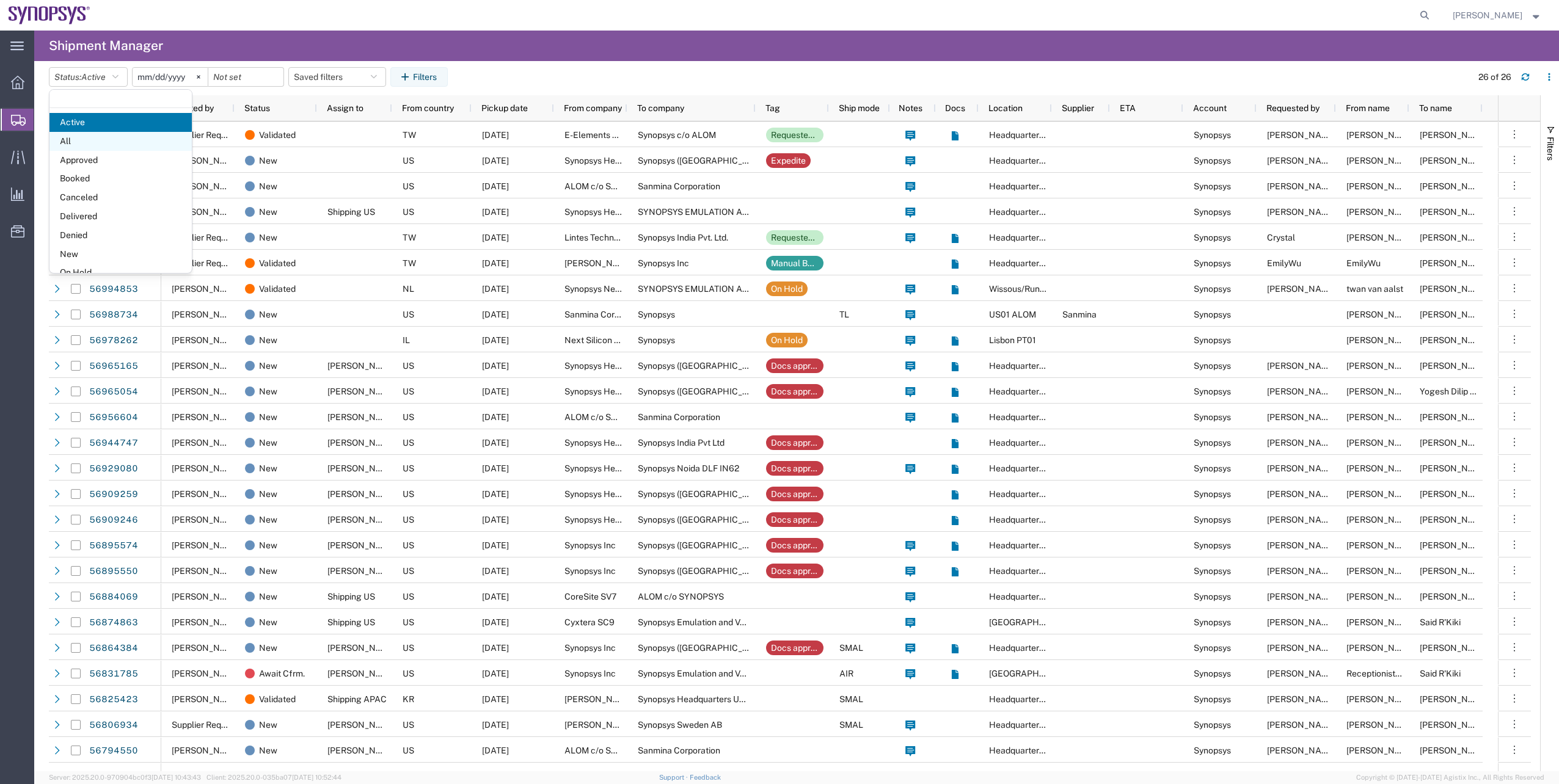
click at [108, 138] on span "All" at bounding box center [120, 141] width 142 height 19
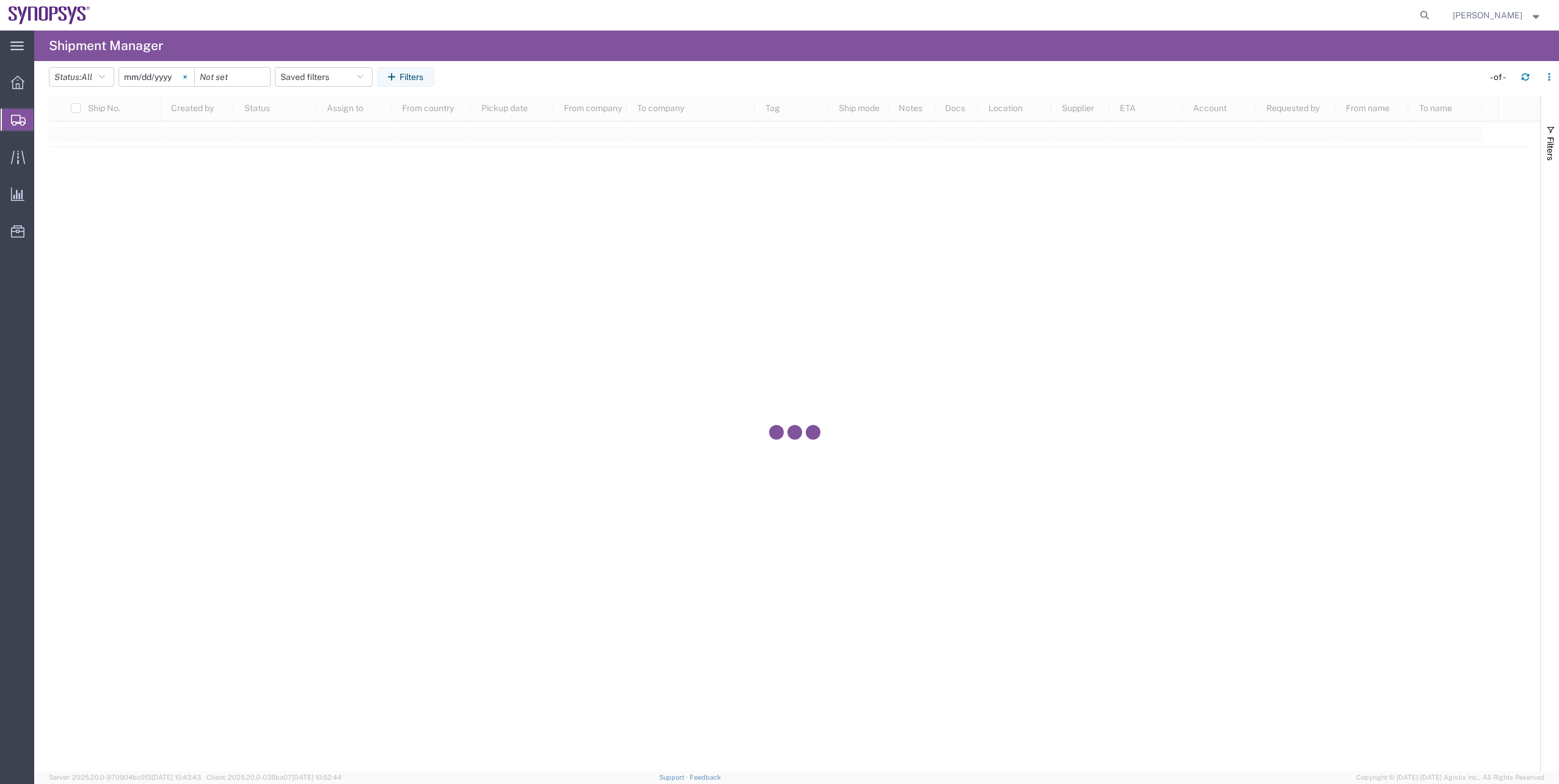
click at [194, 76] on svg-icon at bounding box center [185, 76] width 18 height 18
click at [387, 78] on button "Filters" at bounding box center [405, 77] width 57 height 19
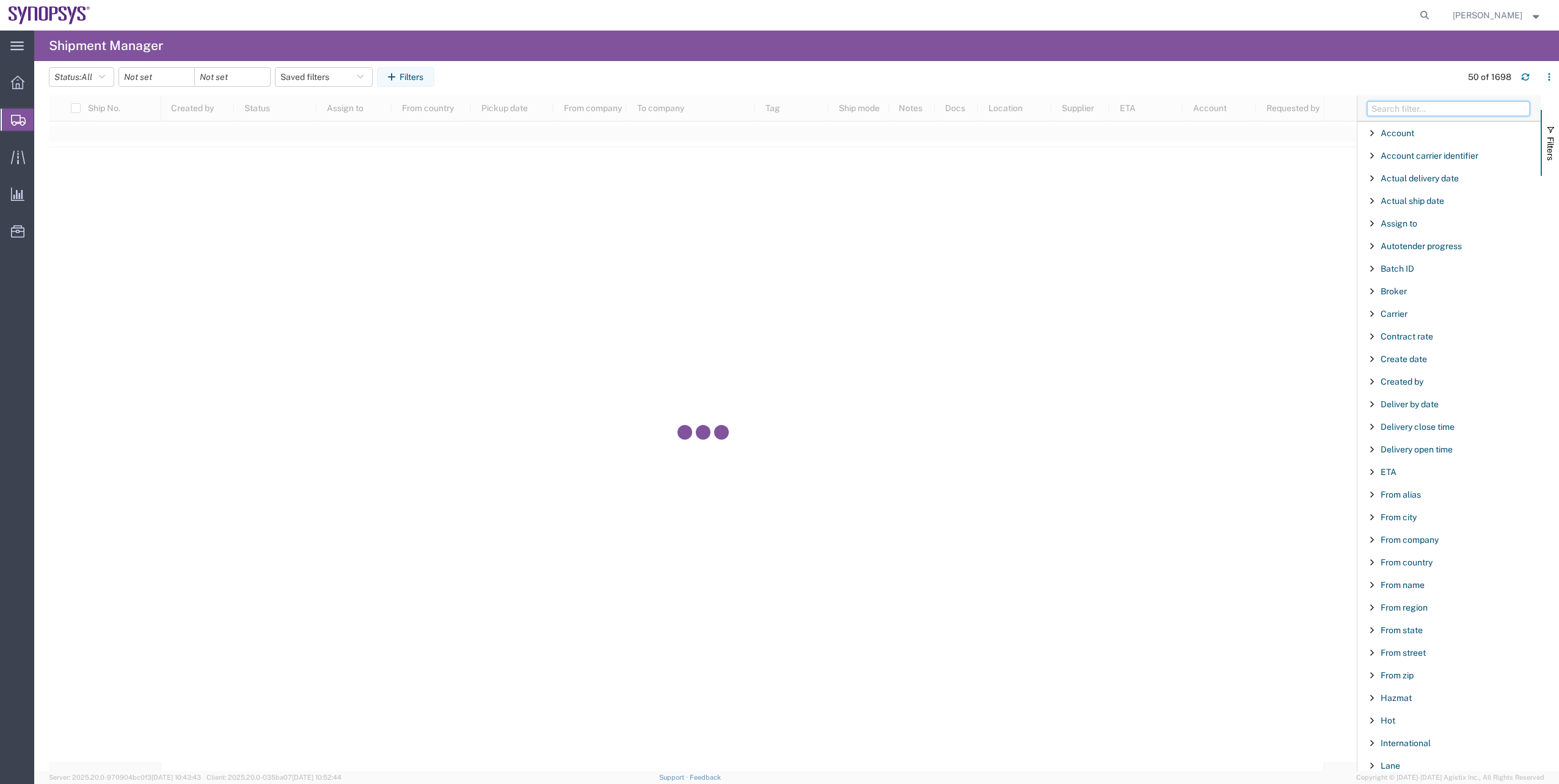
click at [1378, 113] on input "Filter Columns Input" at bounding box center [1448, 109] width 162 height 15
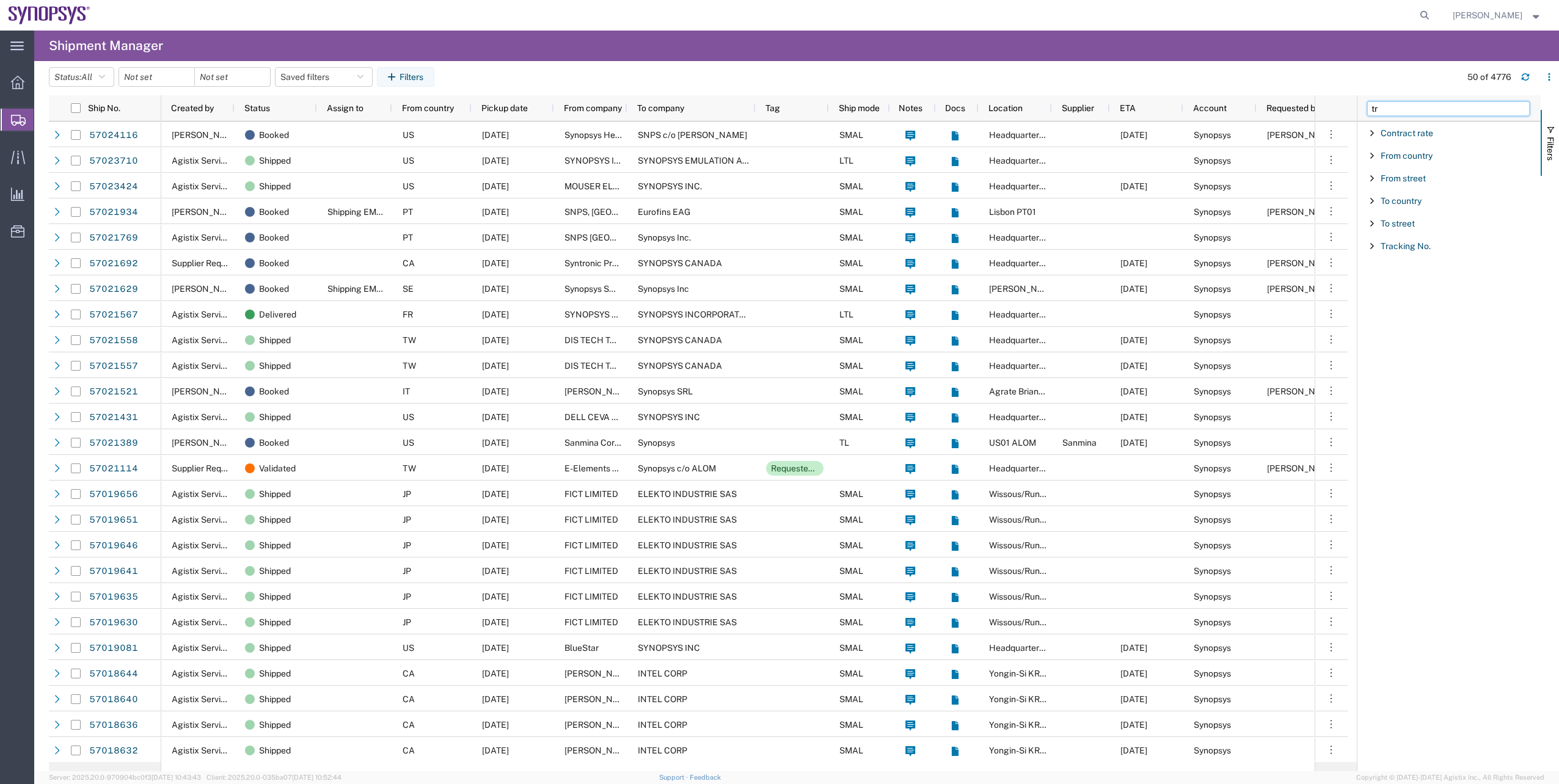
type input "tr"
click at [1405, 237] on div "Tracking No." at bounding box center [1448, 246] width 183 height 22
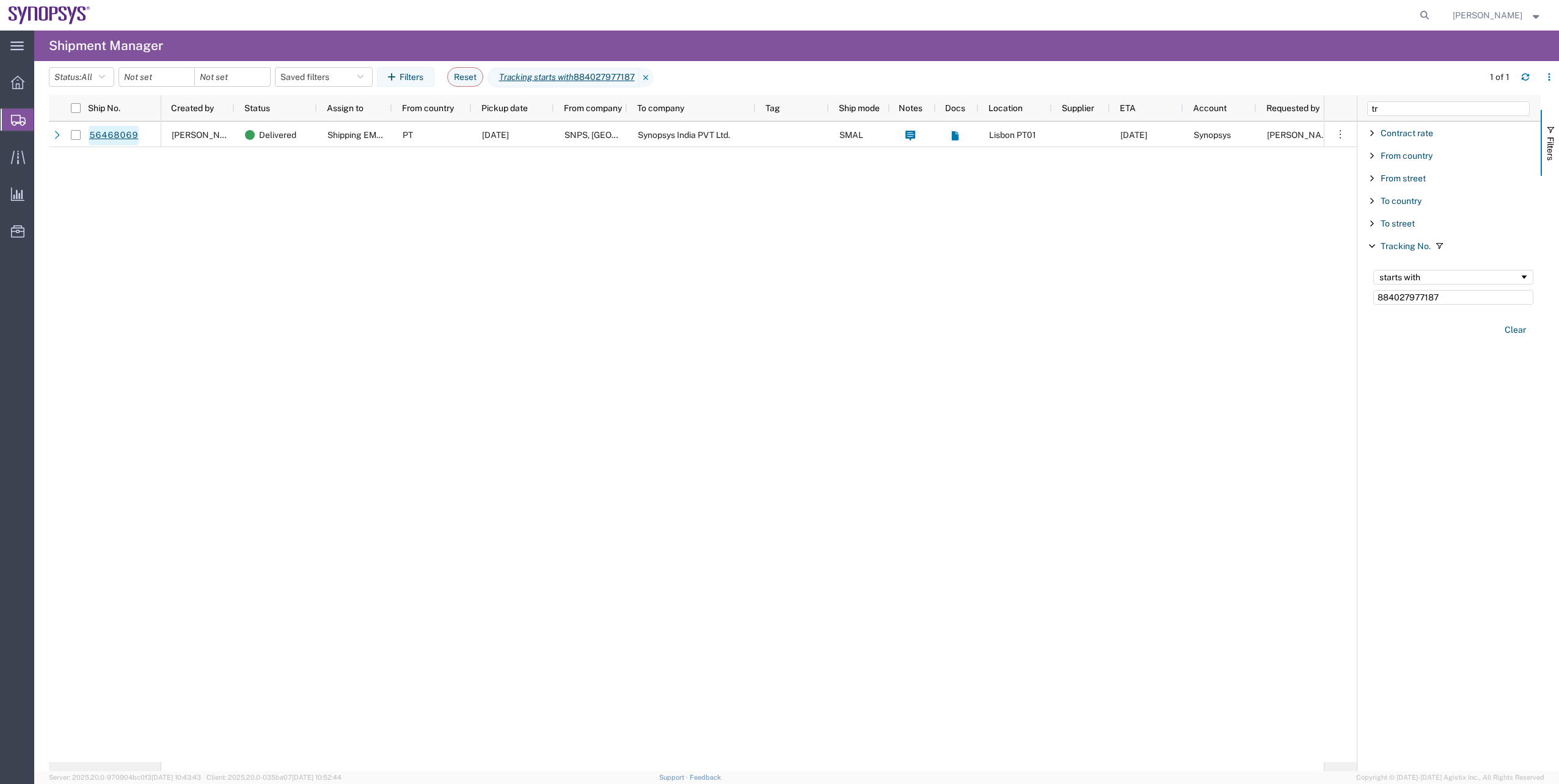
type input "884027977187"
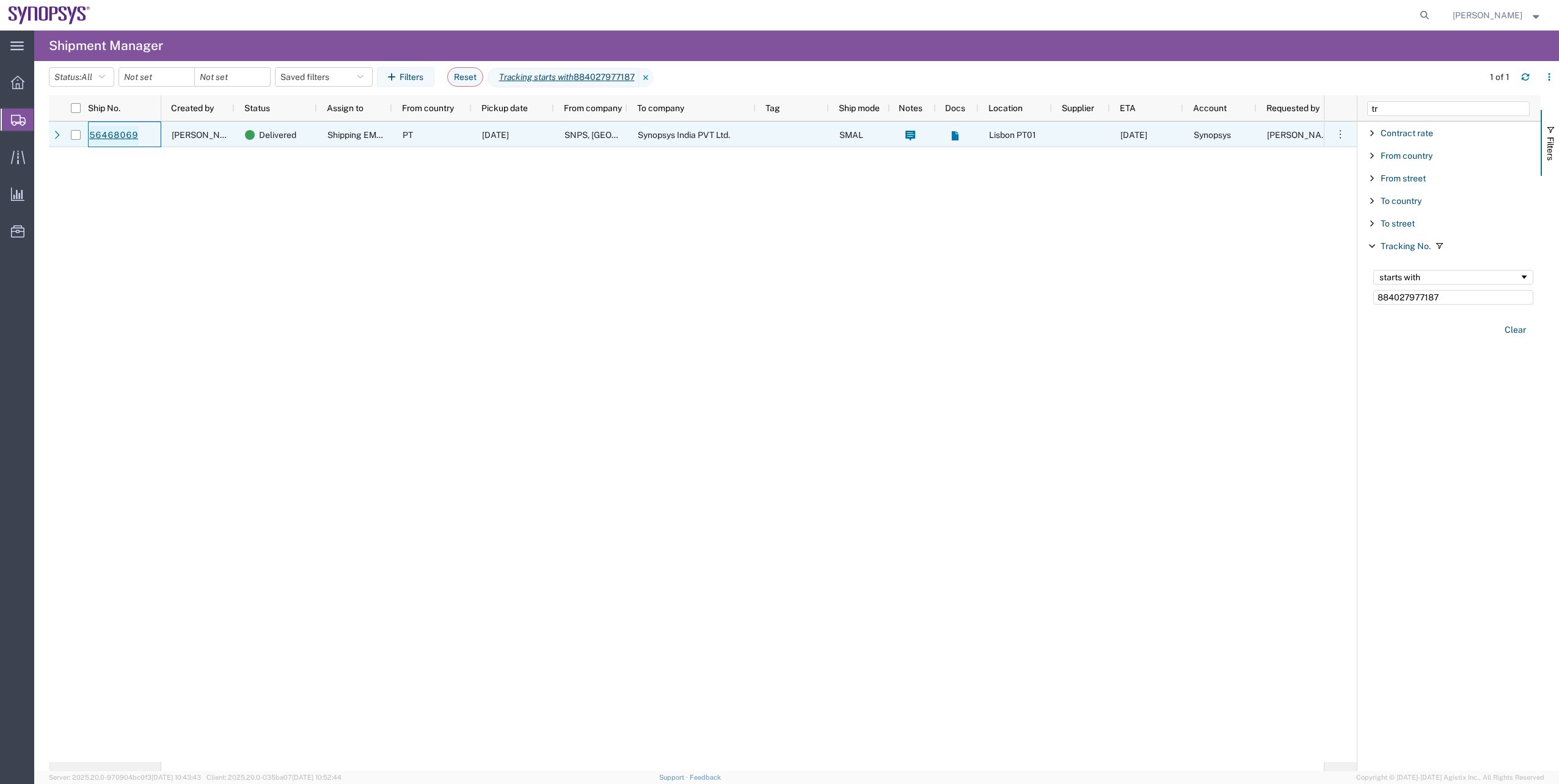
click at [106, 141] on link "56468069" at bounding box center [113, 135] width 50 height 19
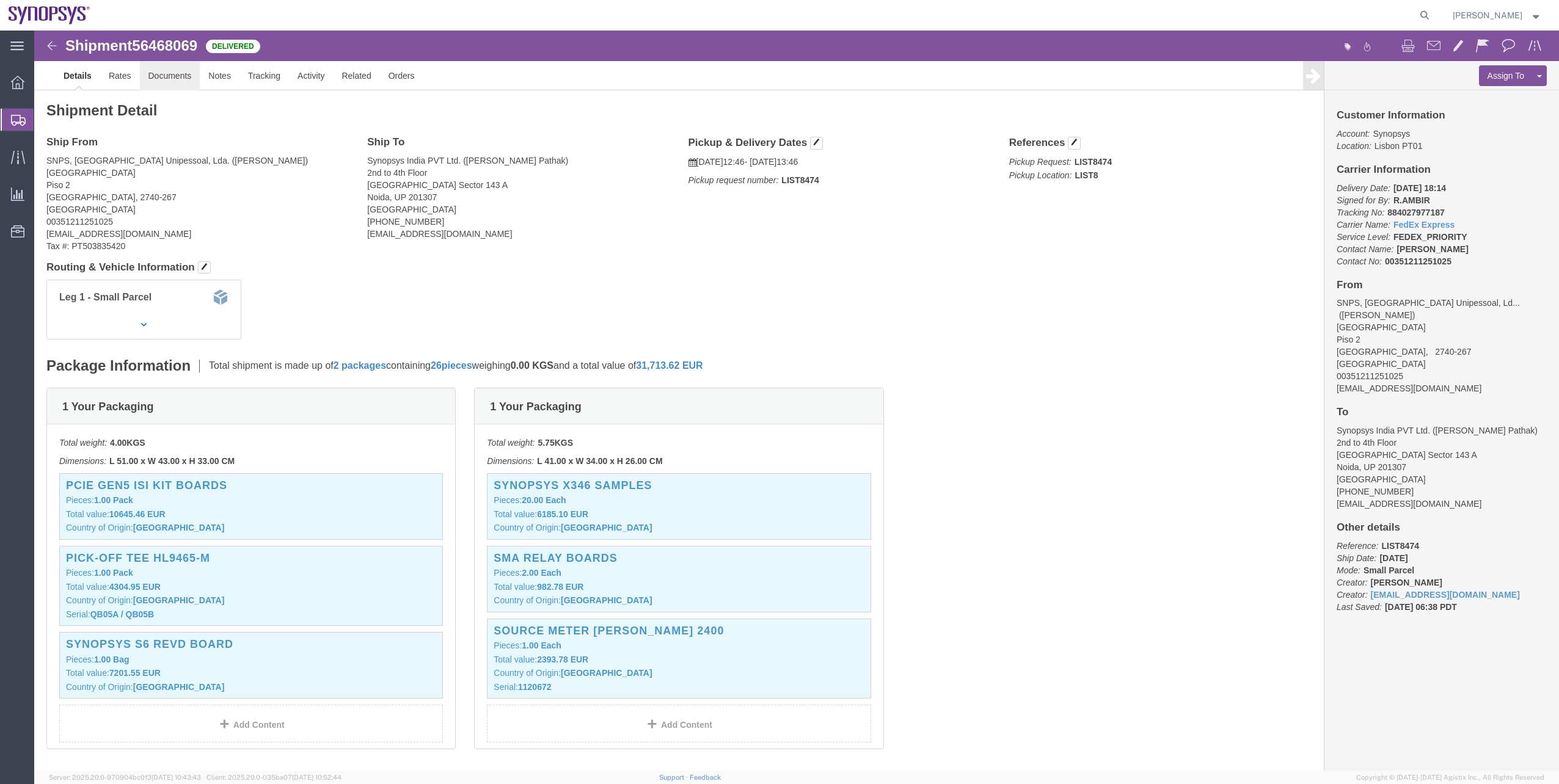
click link "Documents"
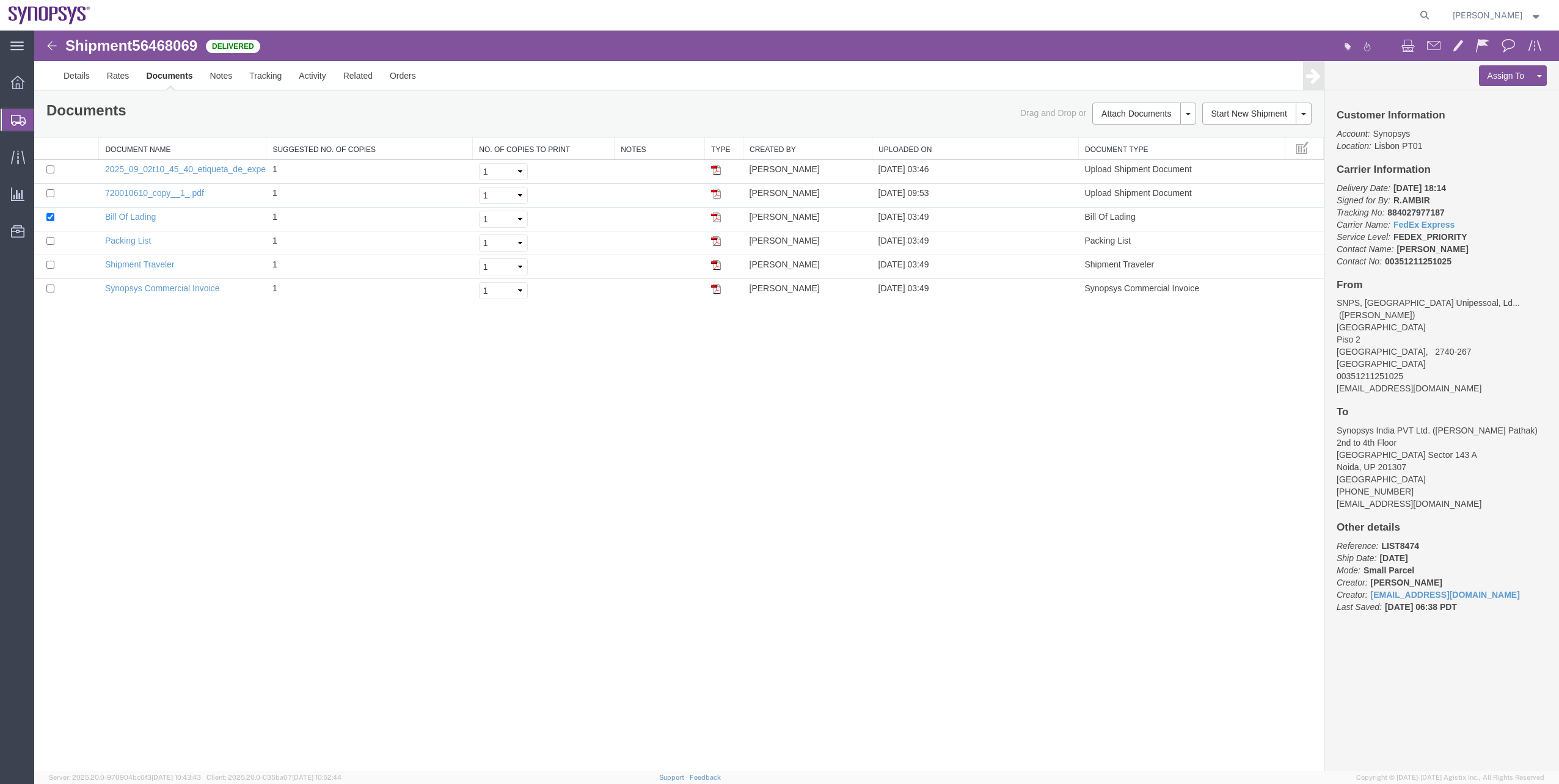
click at [165, 47] on span "56468069" at bounding box center [164, 45] width 65 height 17
copy span "56468069"
